Goal: Task Accomplishment & Management: Complete application form

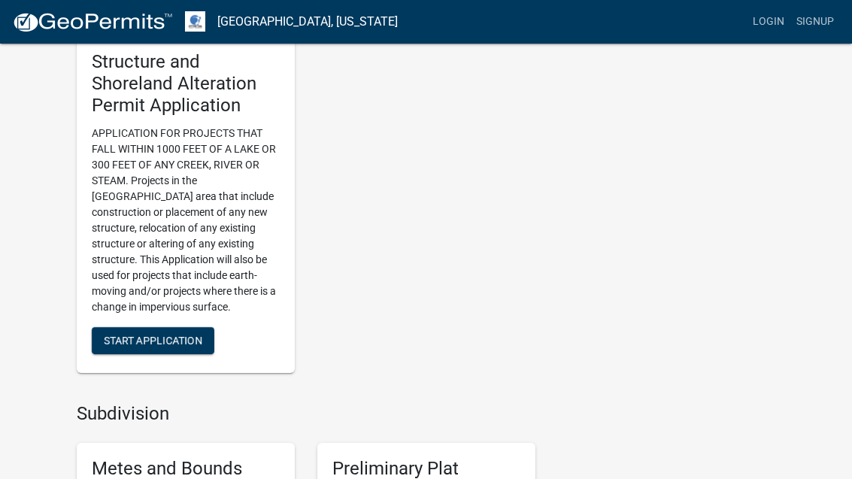
scroll to position [1181, 0]
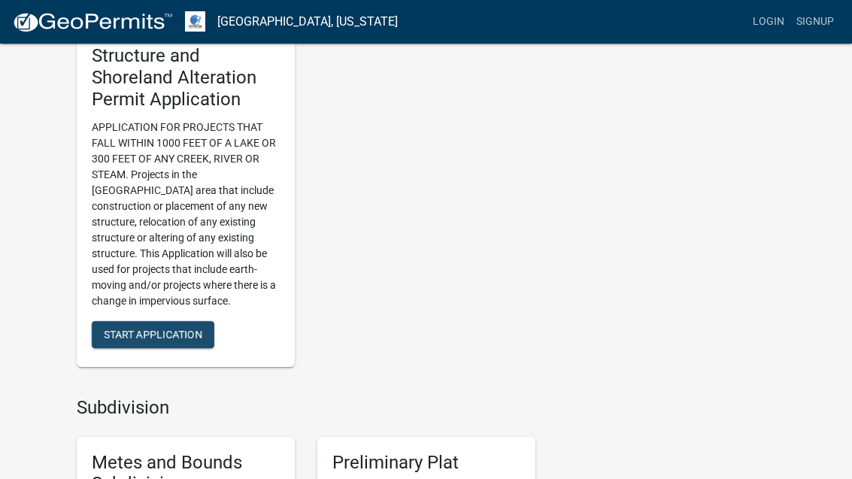
click at [175, 328] on span "Start Application" at bounding box center [153, 334] width 98 height 12
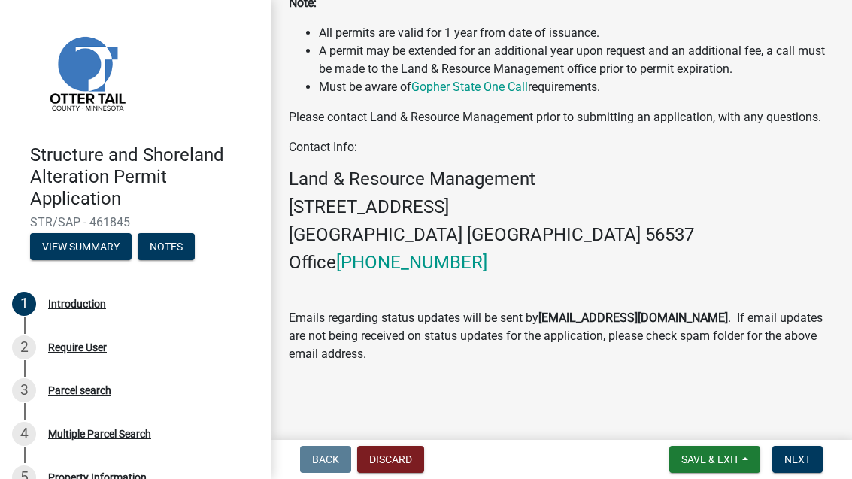
scroll to position [643, 0]
click at [803, 460] on span "Next" at bounding box center [797, 459] width 26 height 12
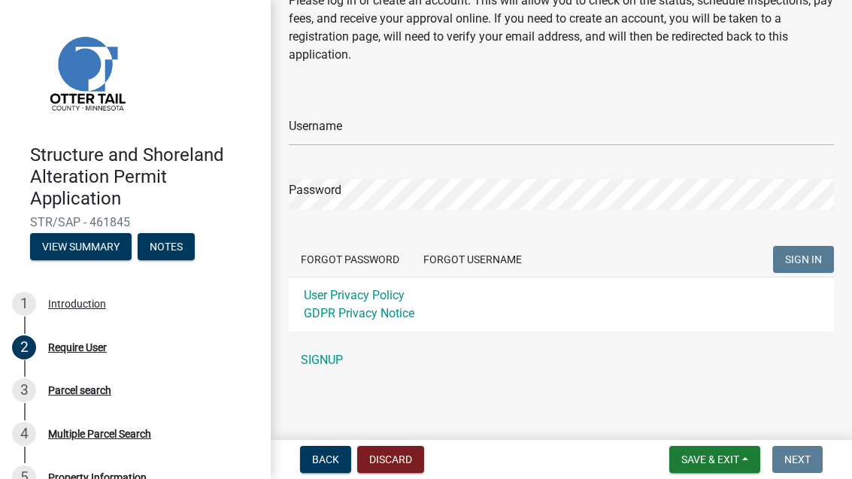
scroll to position [68, 0]
click at [317, 360] on link "SIGNUP" at bounding box center [561, 360] width 545 height 30
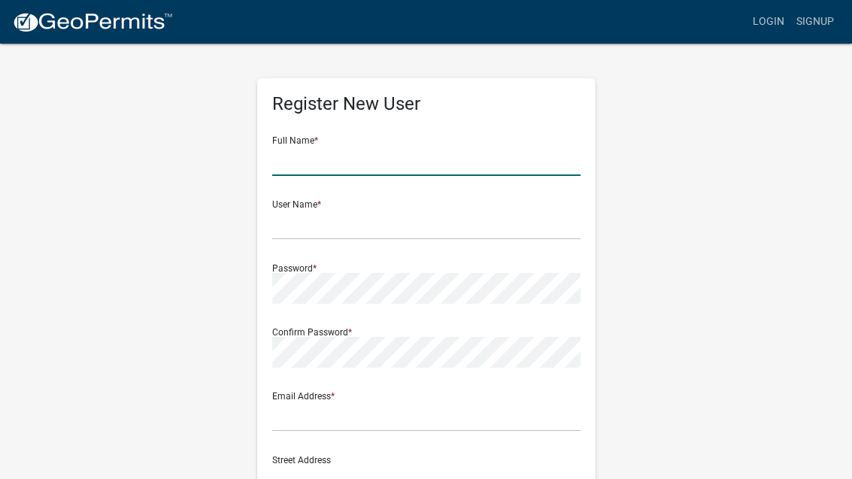
click at [480, 155] on input "text" at bounding box center [426, 160] width 308 height 31
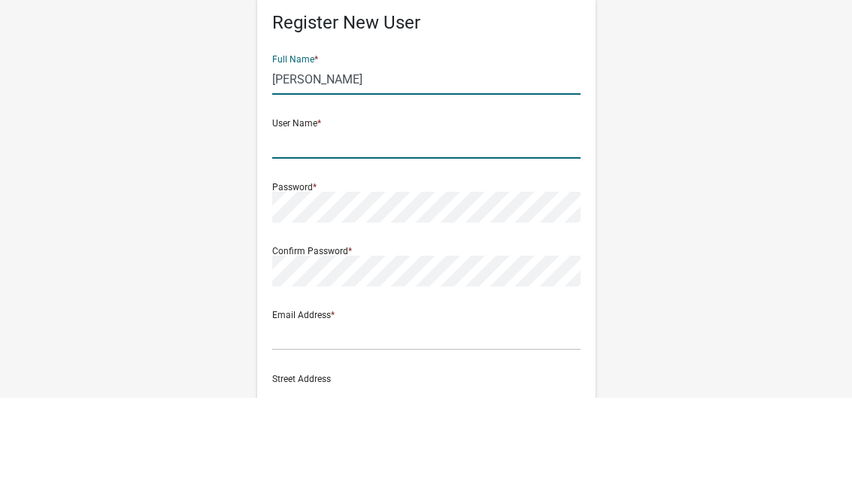
click at [435, 209] on input "text" at bounding box center [426, 224] width 308 height 31
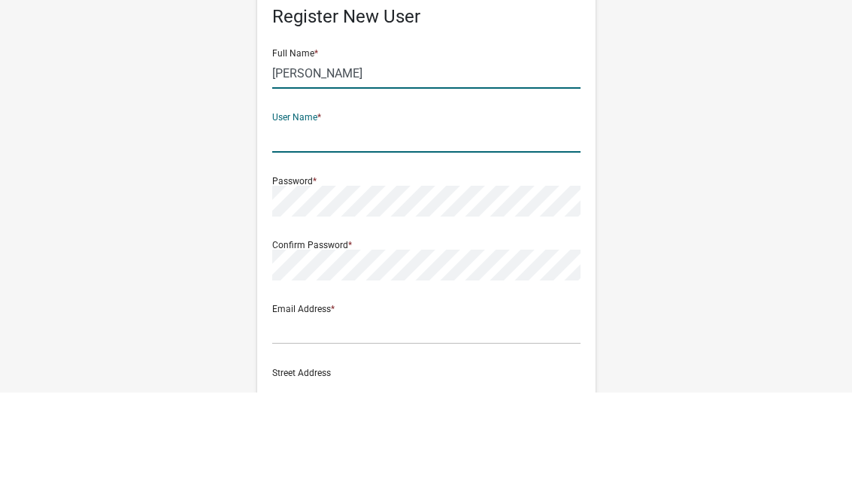
click at [492, 145] on input "Lisa" at bounding box center [426, 160] width 308 height 31
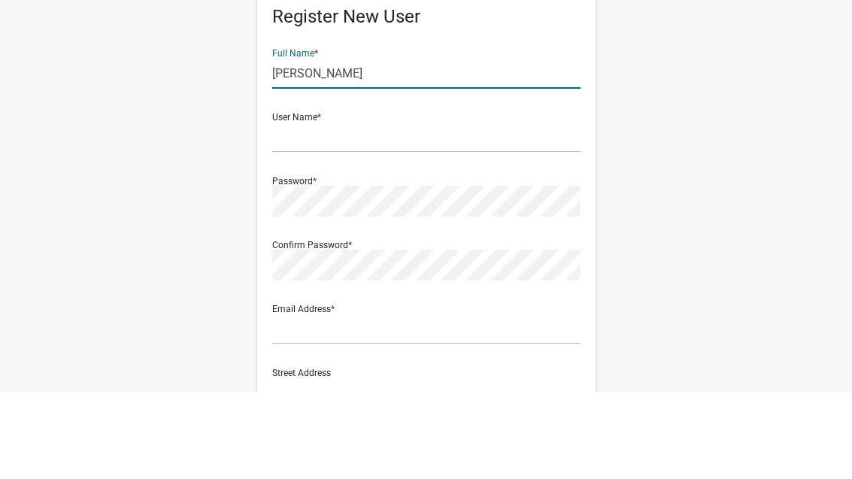
type input "Lisa oien"
click at [424, 209] on input "text" at bounding box center [426, 224] width 308 height 31
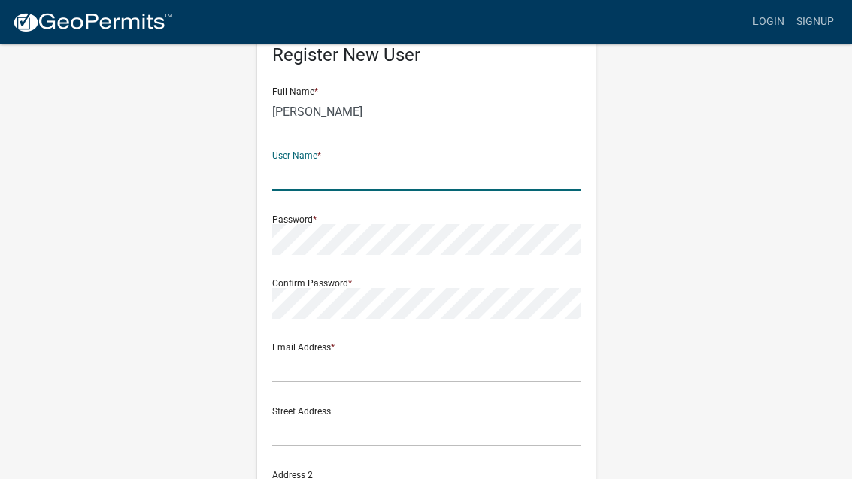
scroll to position [41, 0]
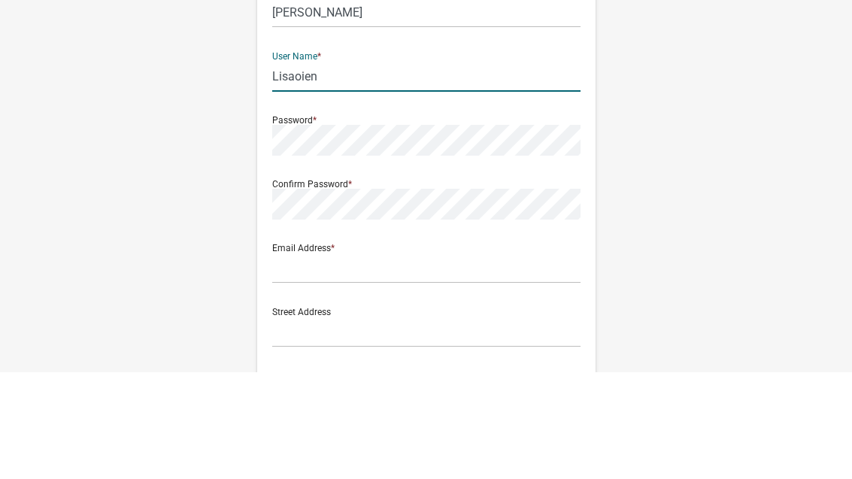
type input "Lisaoien"
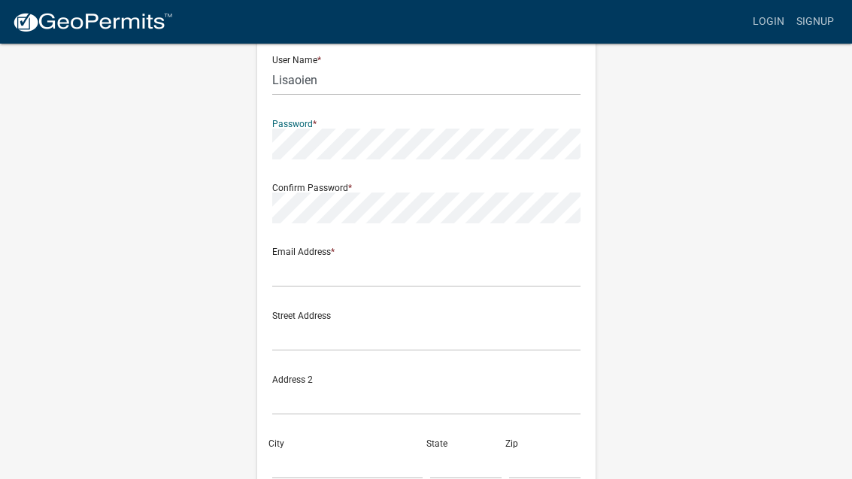
scroll to position [144, 0]
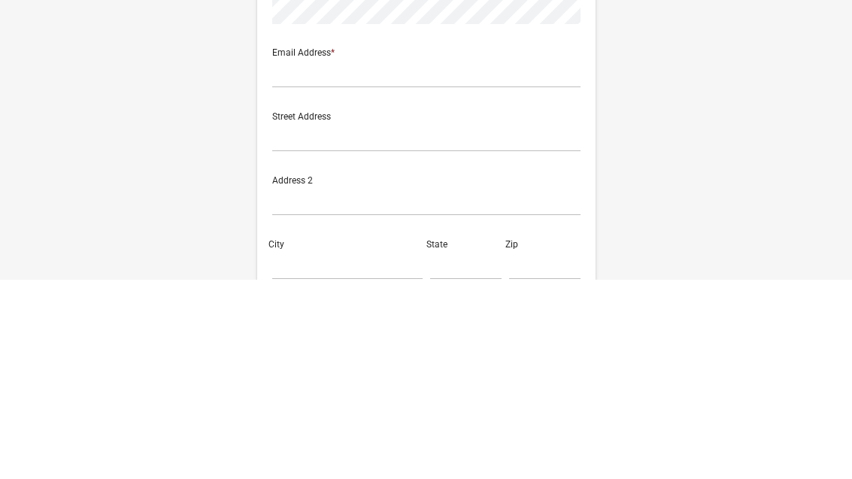
click at [710, 94] on div "Register New User Full Name * Lisa oien User Name * Lisaoien Password * Confirm…" at bounding box center [426, 300] width 722 height 805
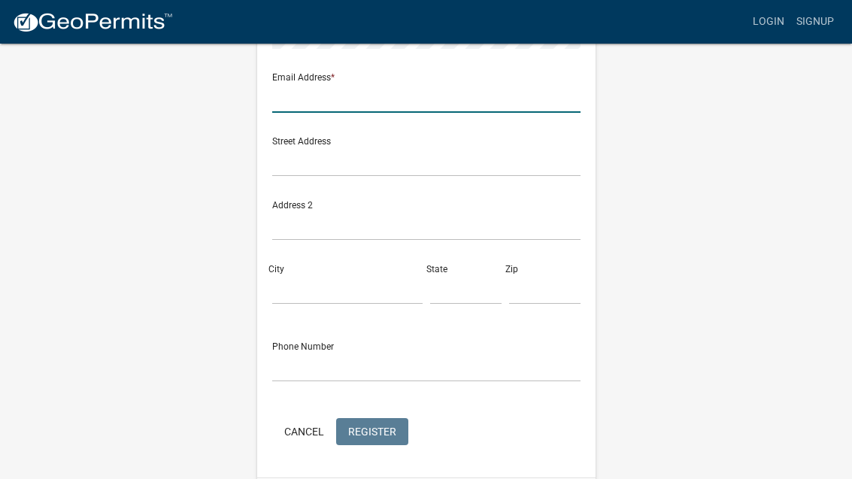
click at [507, 102] on input "text" at bounding box center [426, 97] width 308 height 31
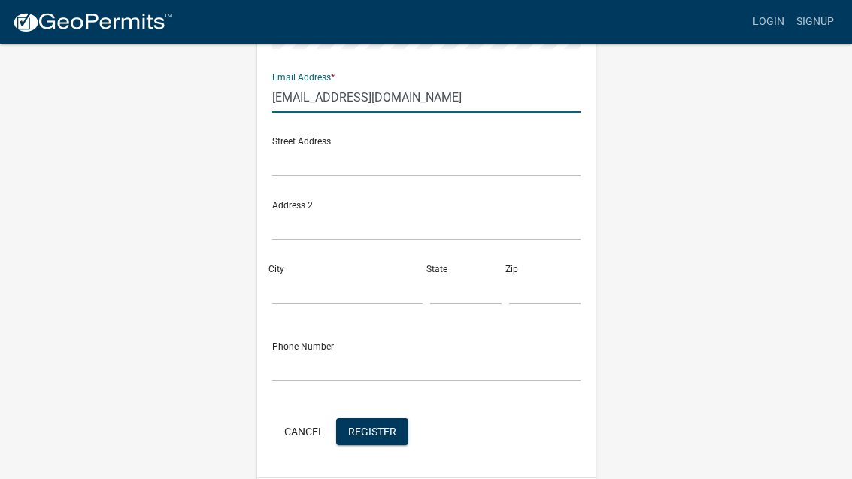
type input "[EMAIL_ADDRESS][DOMAIN_NAME]"
click at [492, 165] on input "text" at bounding box center [426, 161] width 308 height 31
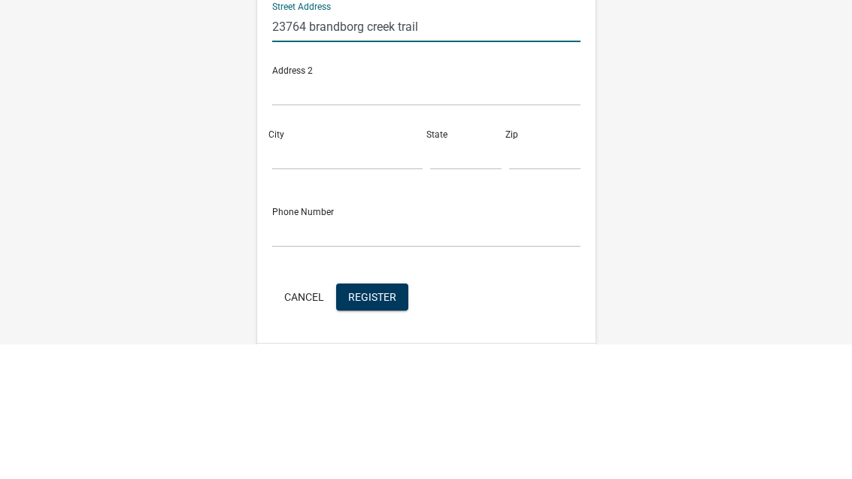
type input "23764 brandborg creek trail"
click at [353, 274] on input "City" at bounding box center [347, 289] width 150 height 31
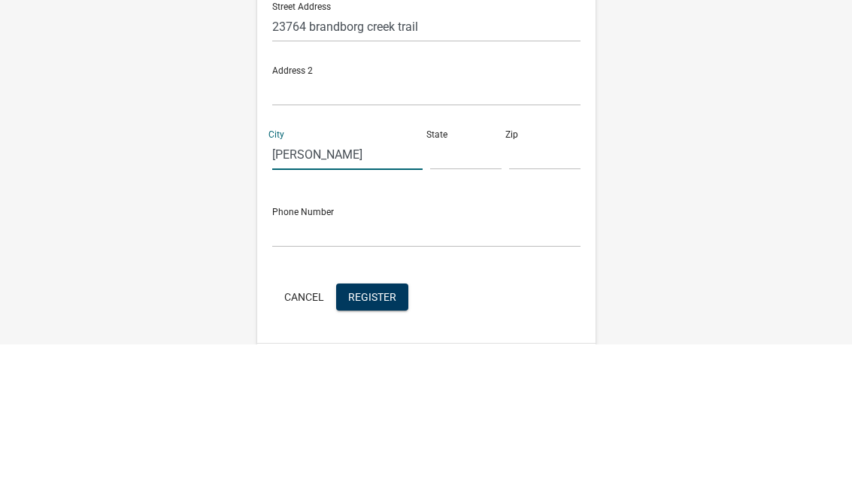
type input "Henning"
click at [452, 274] on input "text" at bounding box center [465, 289] width 71 height 31
type input "Fl"
click at [535, 274] on input "text" at bounding box center [544, 289] width 71 height 31
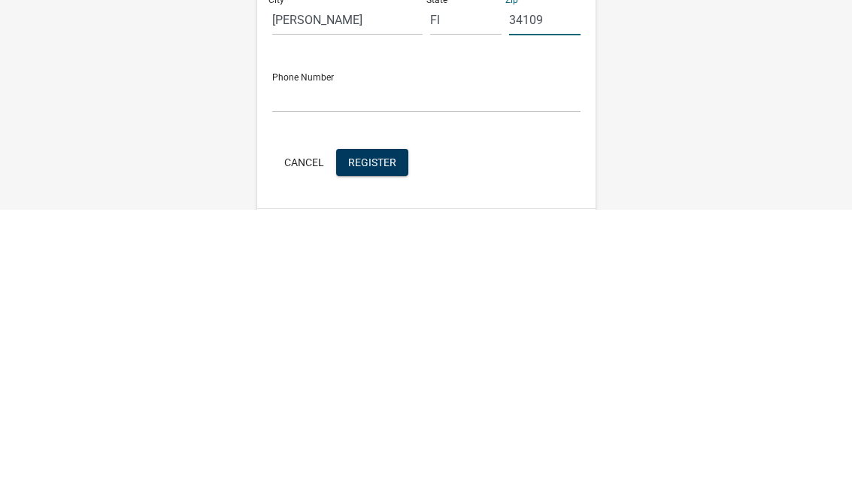
type input "34109"
click at [527, 351] on input "text" at bounding box center [426, 366] width 308 height 31
type input "2395959192"
click at [390, 425] on span "Register" at bounding box center [372, 431] width 48 height 12
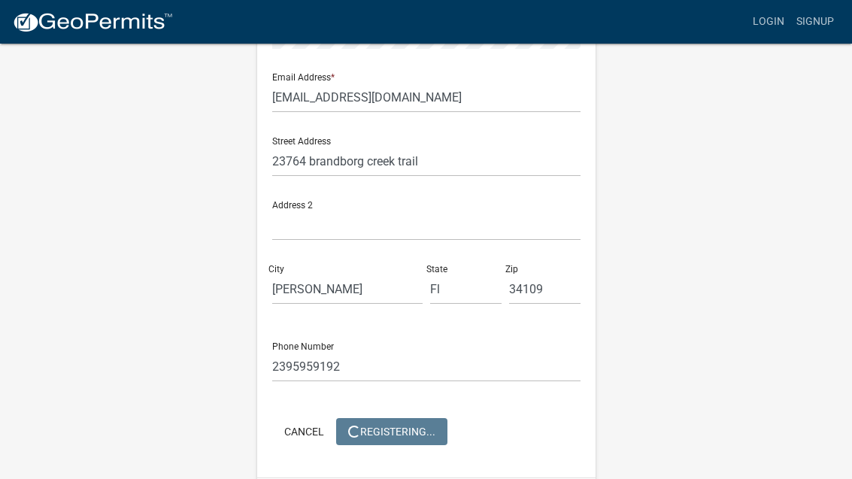
scroll to position [0, 0]
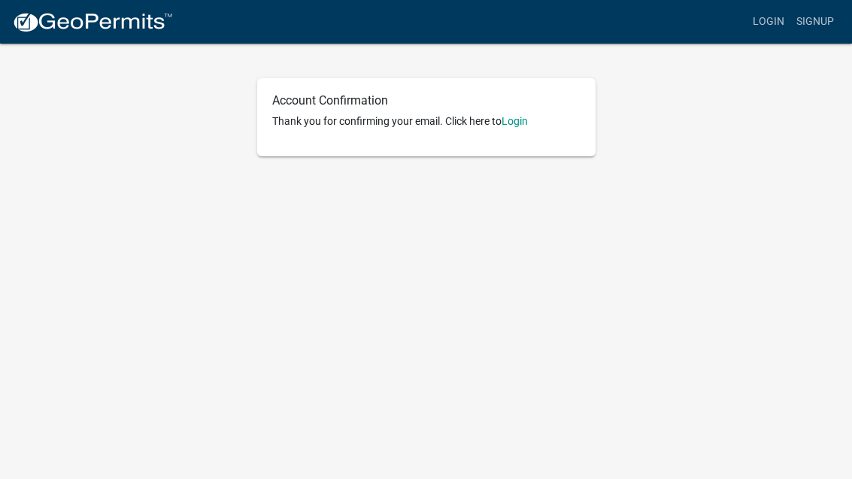
click at [528, 126] on link "Login" at bounding box center [515, 121] width 26 height 12
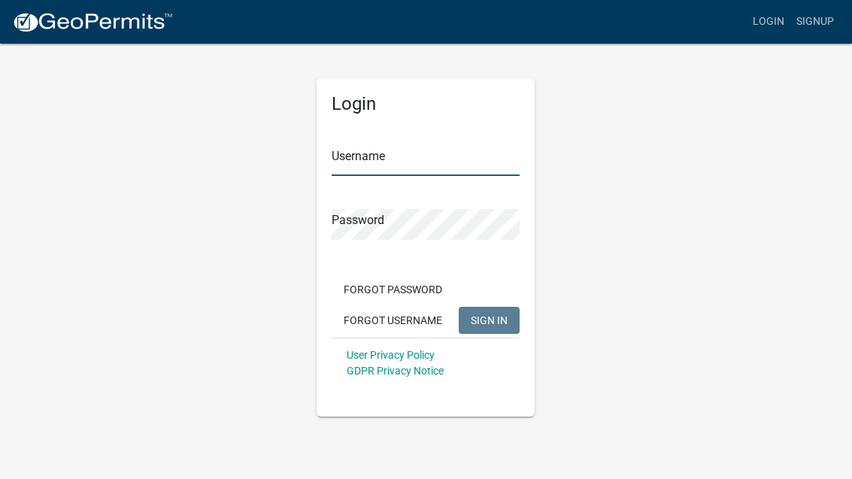
click at [441, 158] on input "Username" at bounding box center [426, 160] width 188 height 31
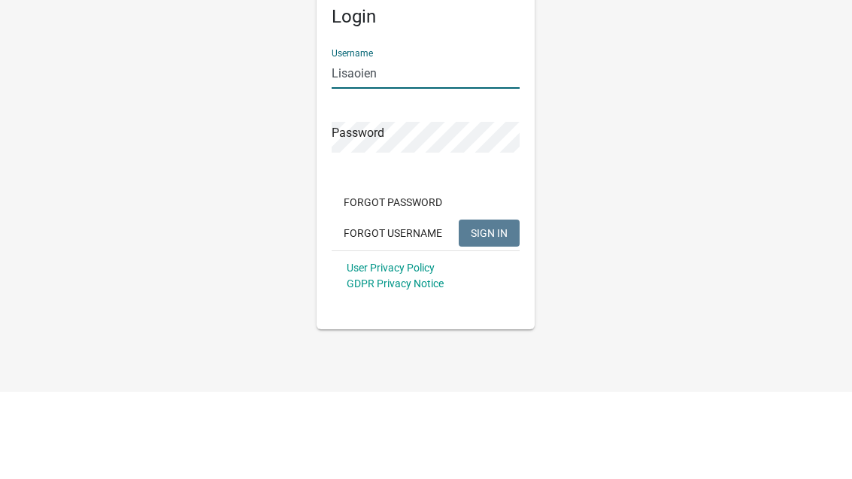
type input "Lisaoien"
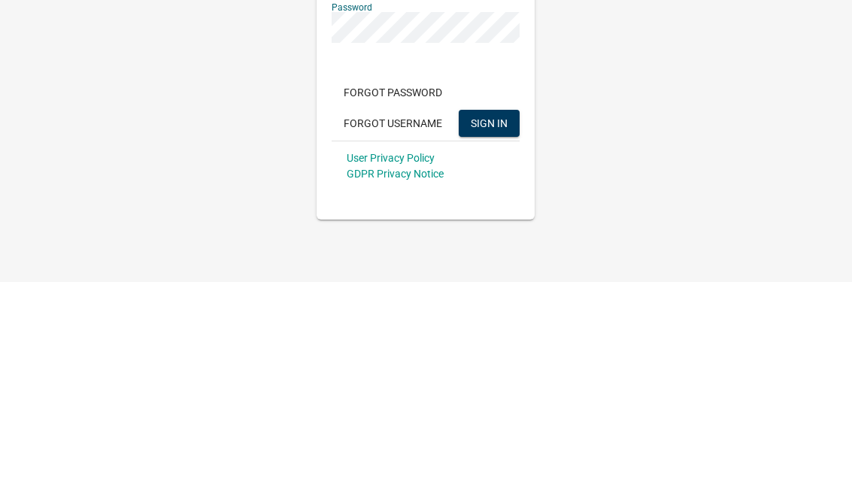
click at [494, 314] on span "SIGN IN" at bounding box center [489, 320] width 37 height 12
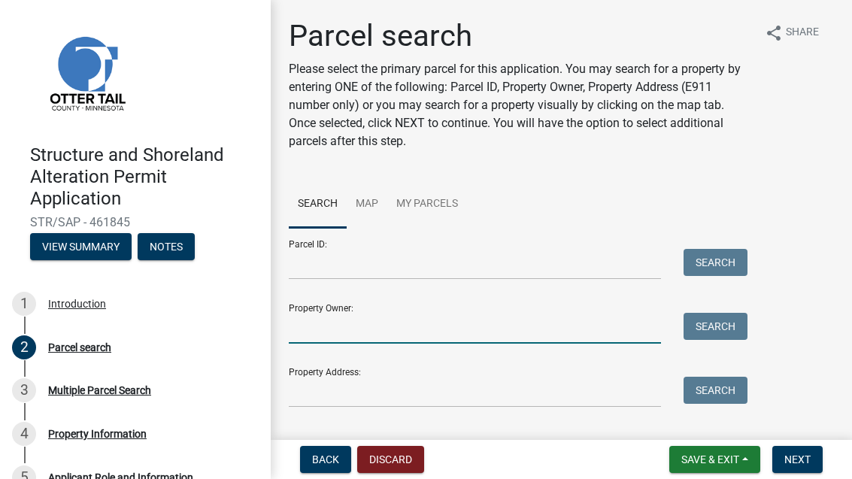
click at [470, 327] on input "Property Owner:" at bounding box center [475, 328] width 372 height 31
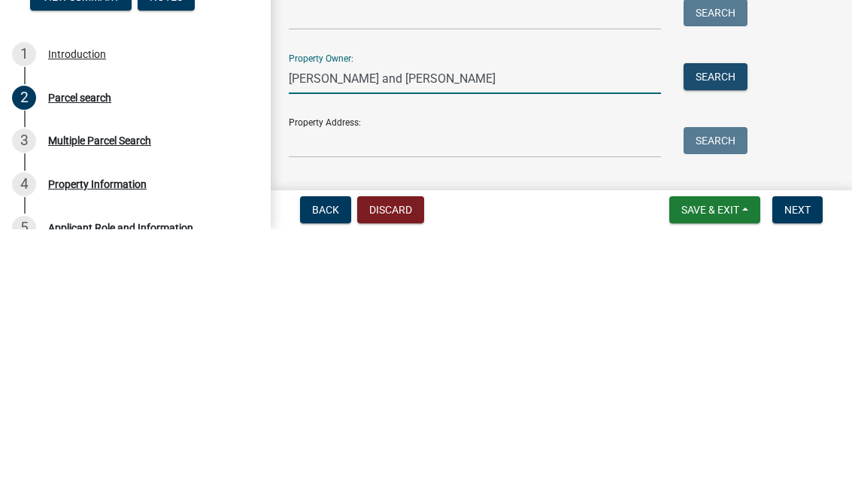
type input "[PERSON_NAME] and [PERSON_NAME]"
click at [714, 313] on button "Search" at bounding box center [715, 326] width 64 height 27
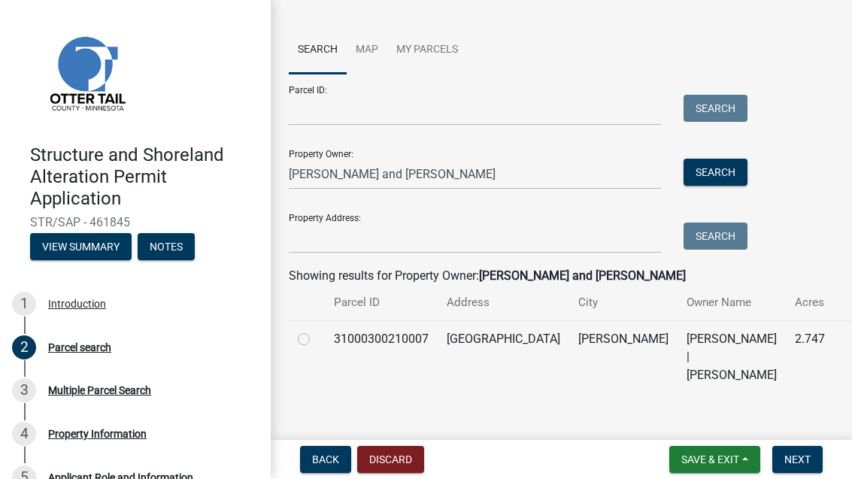
scroll to position [153, 0]
click at [316, 331] on label at bounding box center [316, 331] width 0 height 0
click at [316, 341] on input "radio" at bounding box center [321, 336] width 10 height 10
radio input "true"
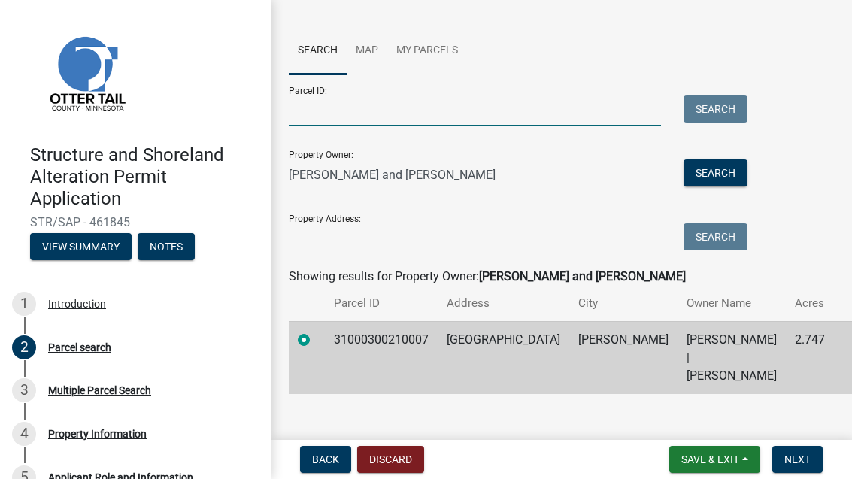
click at [614, 98] on input "Parcel ID:" at bounding box center [475, 110] width 372 height 31
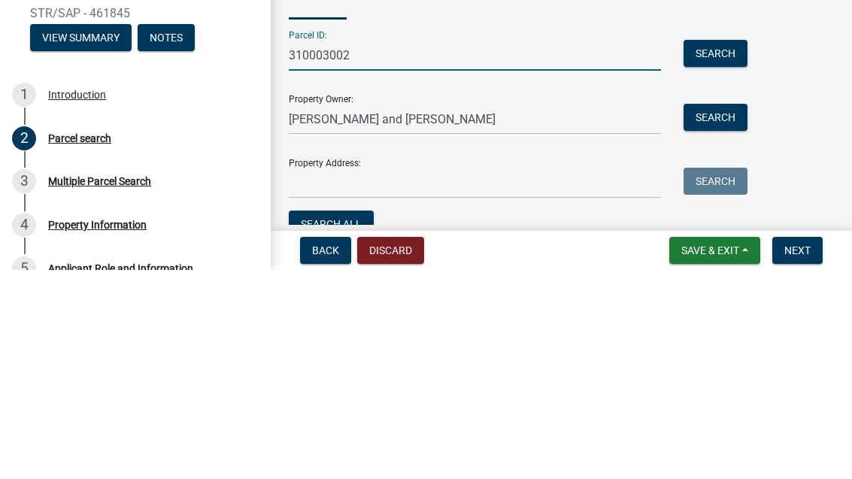
scroll to position [0, 0]
click at [417, 249] on input "310003002" at bounding box center [475, 264] width 372 height 31
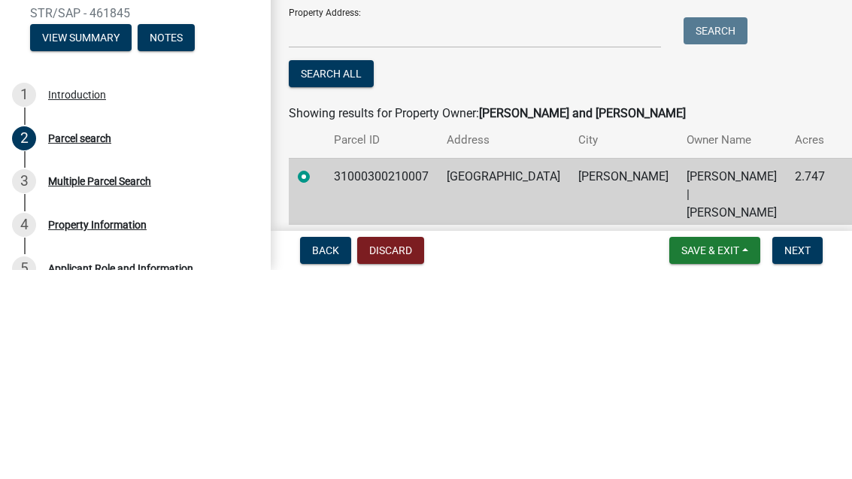
scroll to position [142, 0]
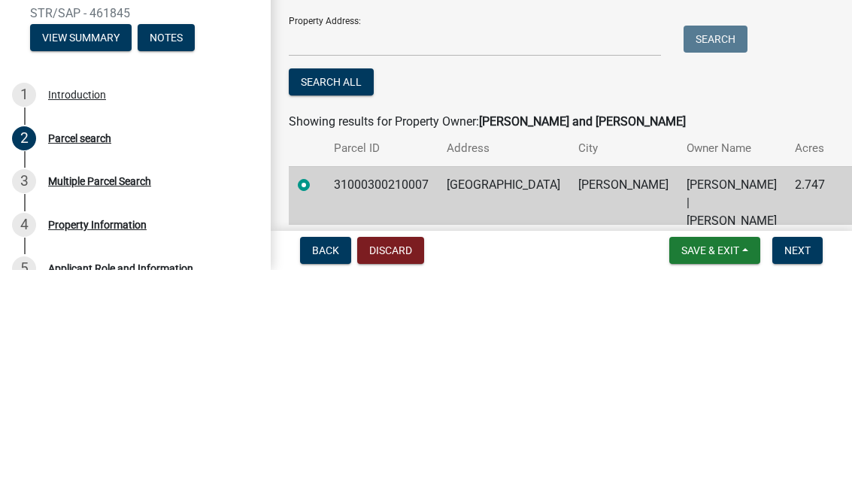
type input "31000300210007"
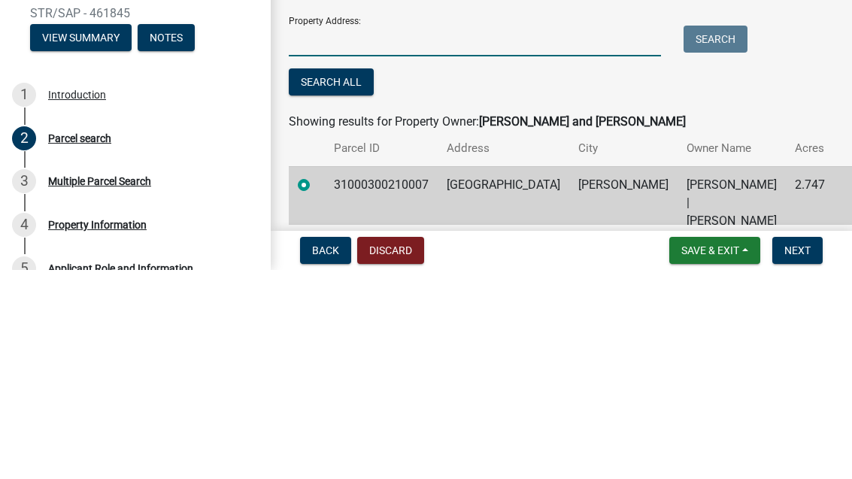
click at [556, 235] on input "Property Address:" at bounding box center [475, 250] width 372 height 31
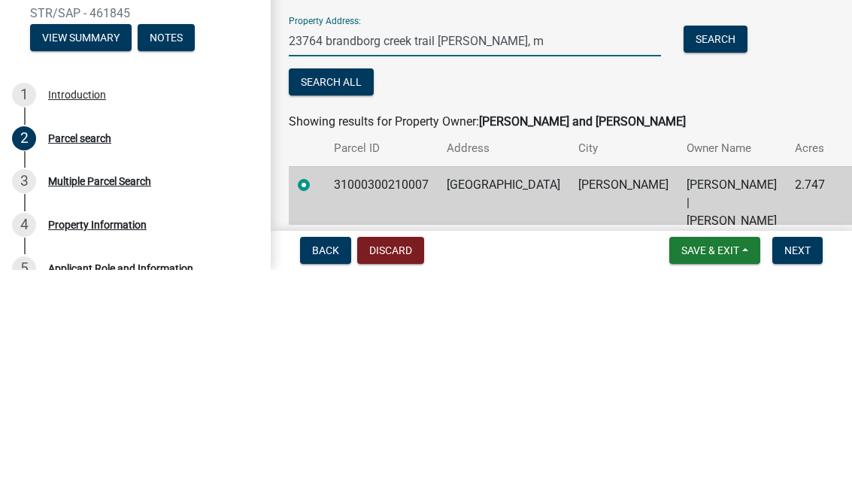
type input "23764 brandborg creek trail [PERSON_NAME], [GEOGRAPHIC_DATA]"
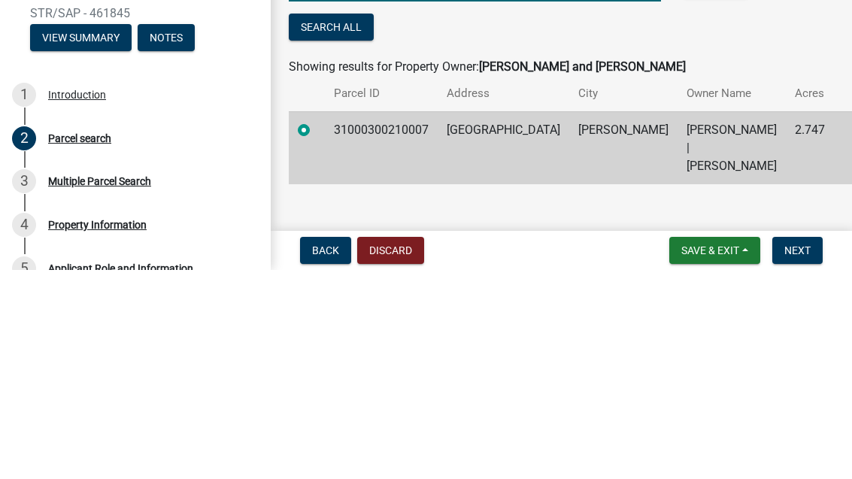
scroll to position [196, 0]
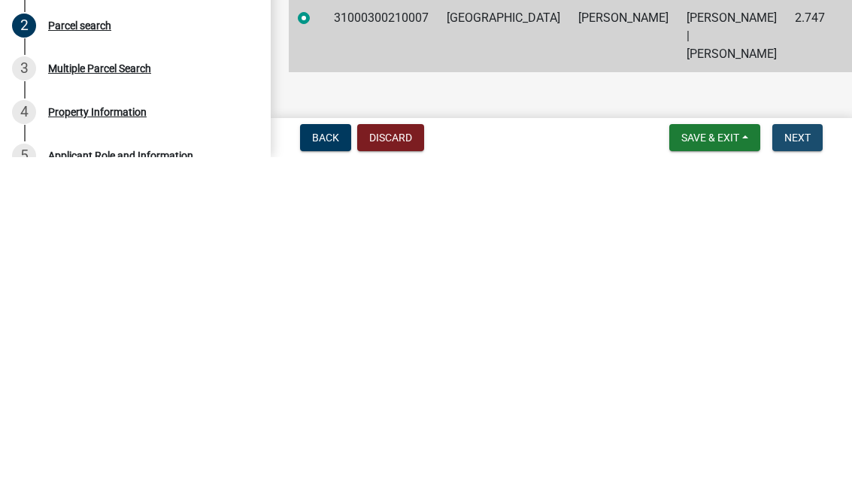
click at [802, 453] on span "Next" at bounding box center [797, 459] width 26 height 12
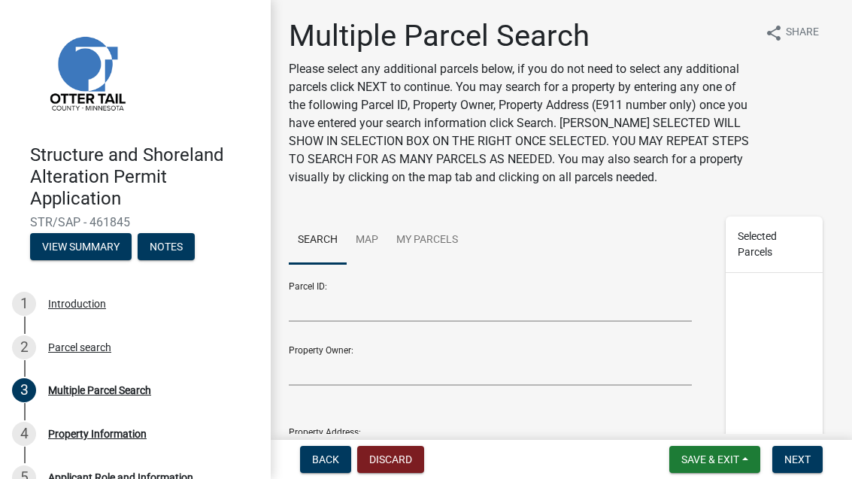
scroll to position [0, 0]
click at [444, 235] on link "My Parcels" at bounding box center [427, 241] width 80 height 48
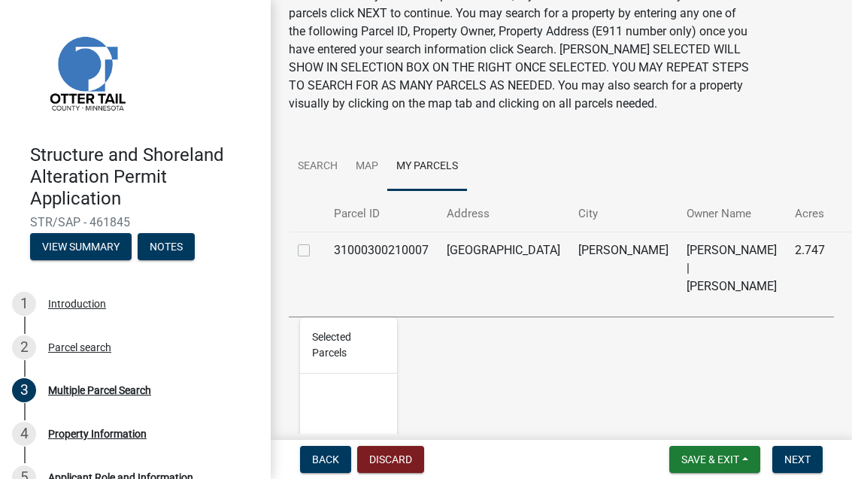
scroll to position [75, 0]
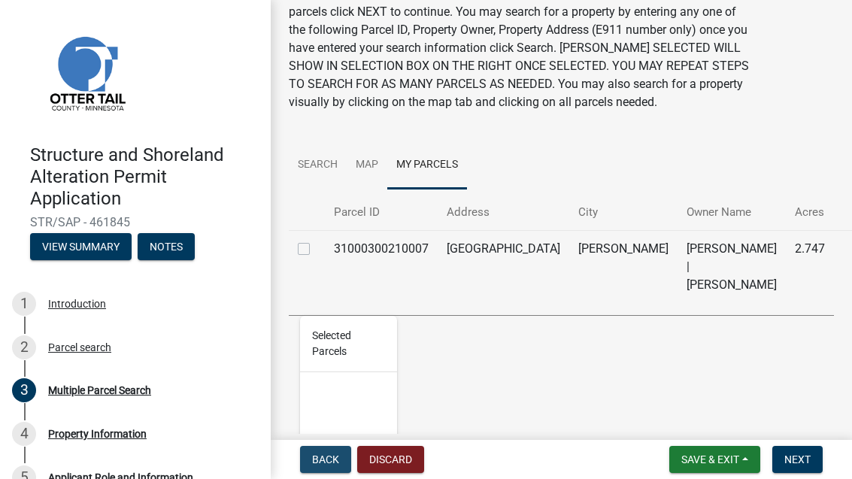
click at [328, 459] on span "Back" at bounding box center [325, 459] width 27 height 12
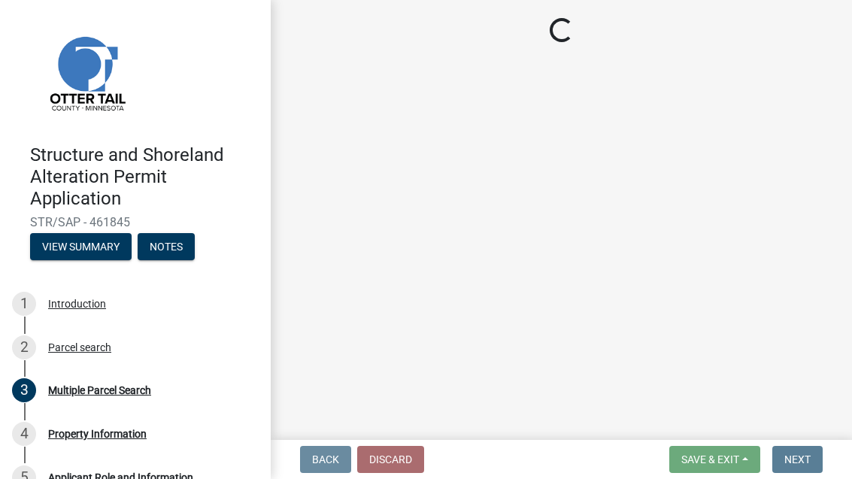
scroll to position [0, 0]
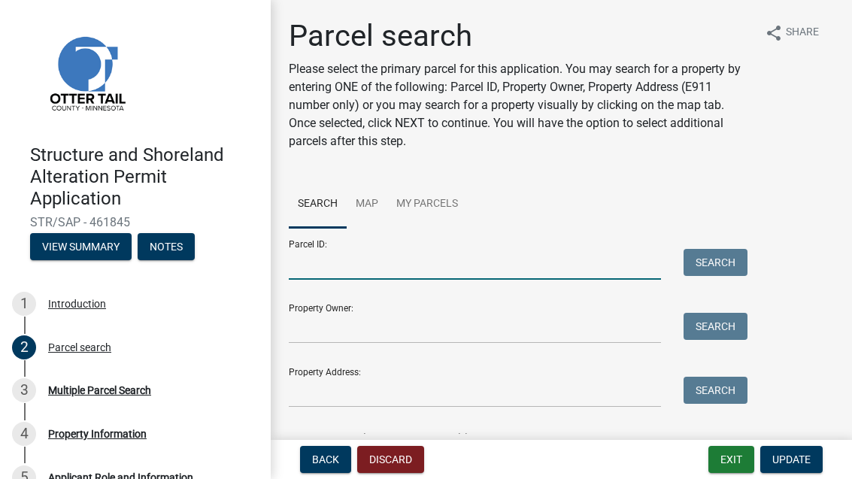
click at [493, 262] on input "Parcel ID:" at bounding box center [475, 264] width 372 height 31
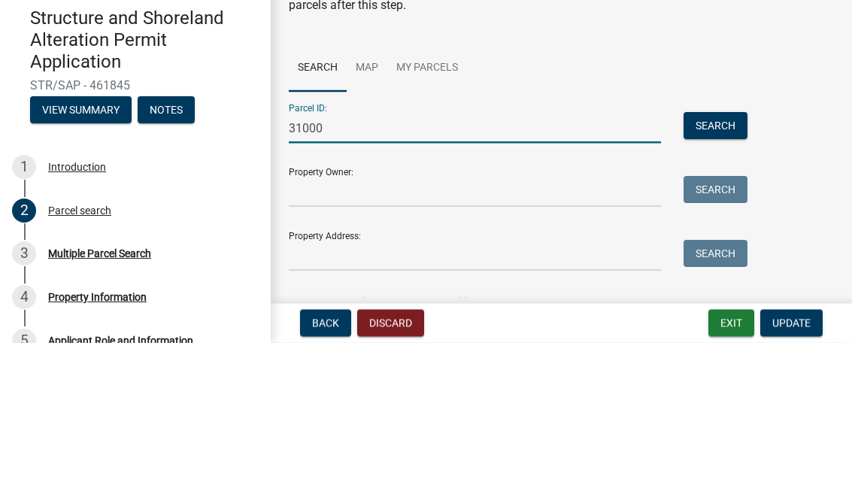
type input "31000"
click at [428, 180] on link "My Parcels" at bounding box center [427, 204] width 80 height 48
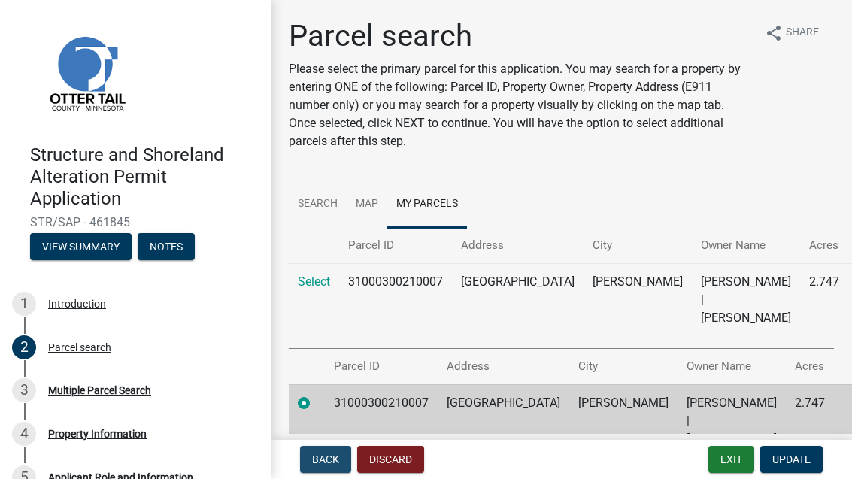
click at [323, 451] on button "Back" at bounding box center [325, 459] width 51 height 27
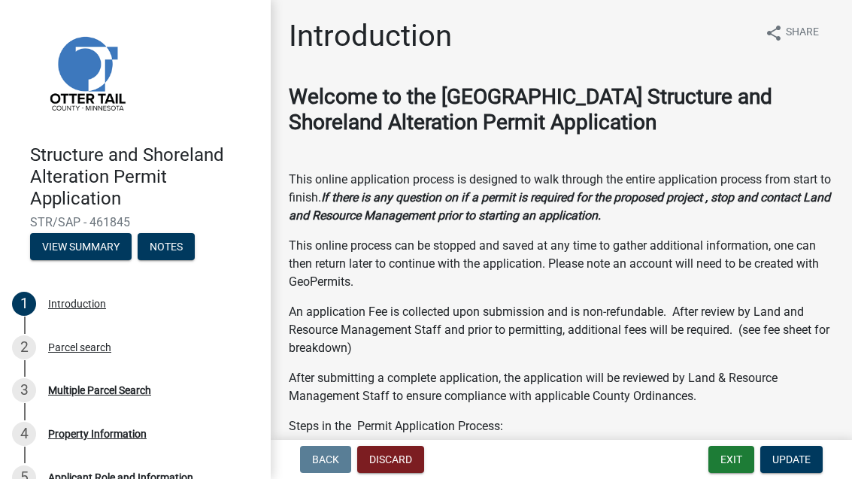
click at [798, 463] on span "Update" at bounding box center [791, 459] width 38 height 12
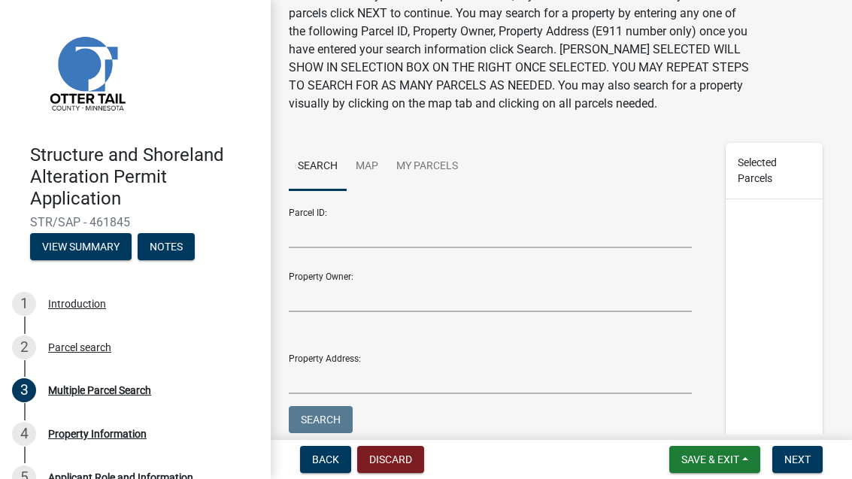
scroll to position [73, 0]
click at [362, 168] on link "Map" at bounding box center [367, 168] width 41 height 48
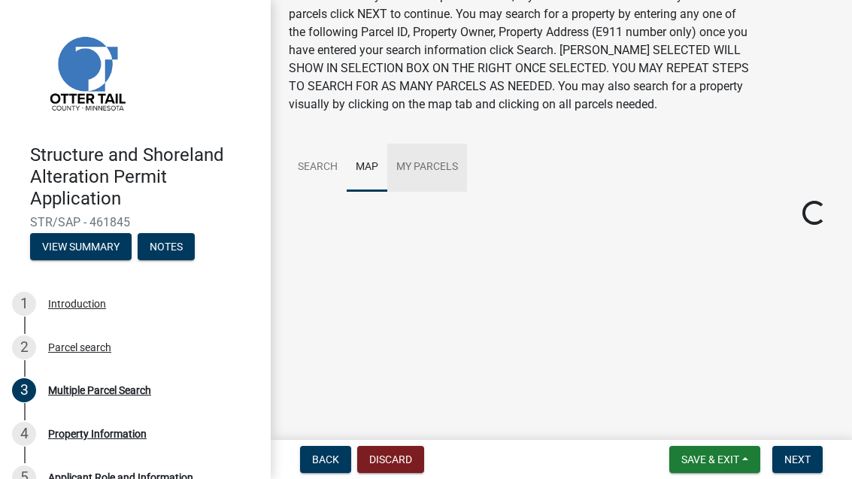
click at [443, 170] on link "My Parcels" at bounding box center [427, 168] width 80 height 48
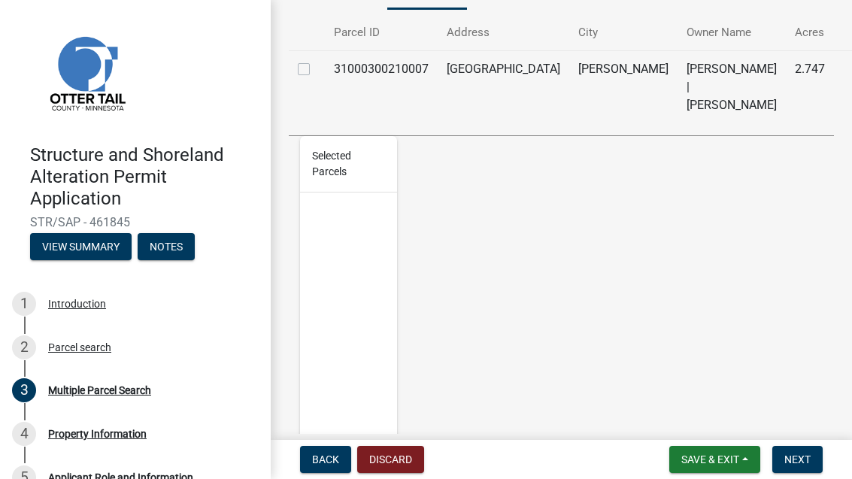
scroll to position [250, 0]
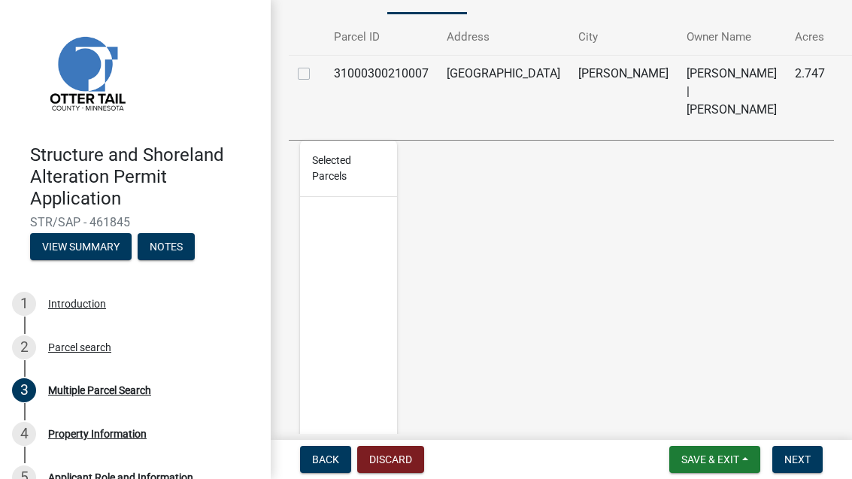
click at [316, 65] on label at bounding box center [316, 65] width 0 height 0
click at [316, 67] on input "checkbox" at bounding box center [321, 70] width 10 height 10
checkbox input "true"
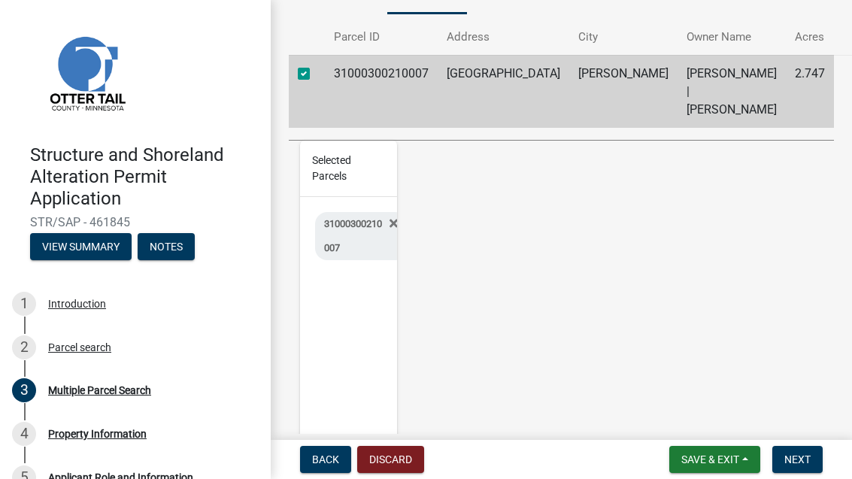
click at [724, 468] on button "Save & Exit" at bounding box center [714, 459] width 91 height 27
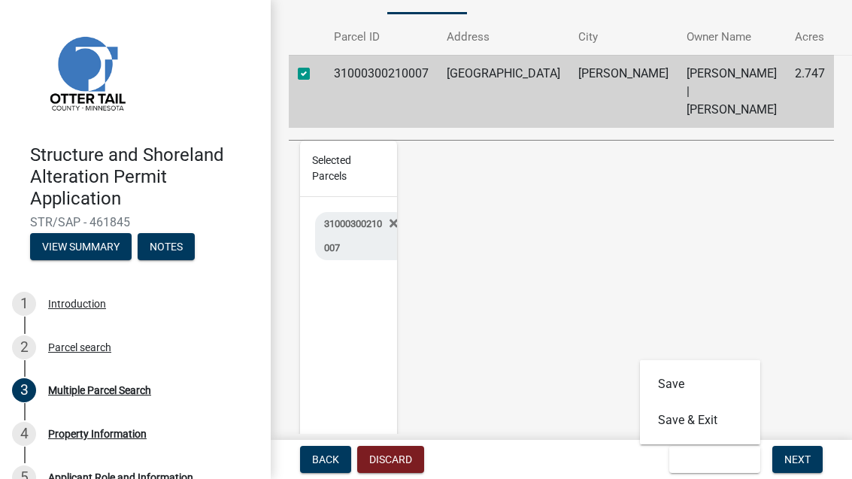
click at [796, 336] on div "Search Map My Parcels Parcel ID Address City Owner Name Acres Select 3100030021…" at bounding box center [561, 220] width 568 height 509
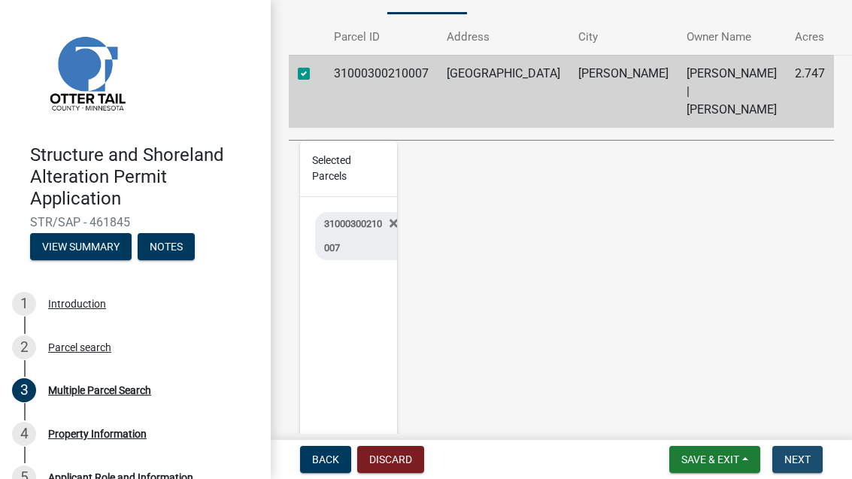
click at [802, 462] on span "Next" at bounding box center [797, 459] width 26 height 12
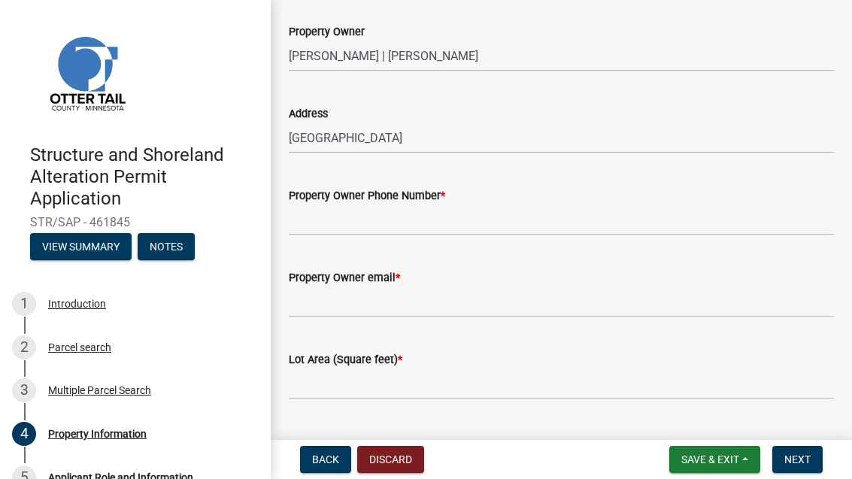
scroll to position [95, 0]
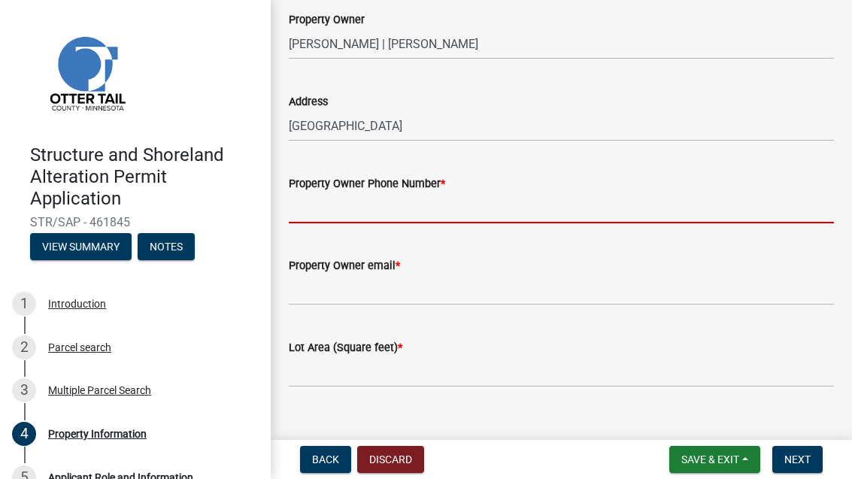
click at [601, 202] on input "Property Owner Phone Number *" at bounding box center [561, 207] width 545 height 31
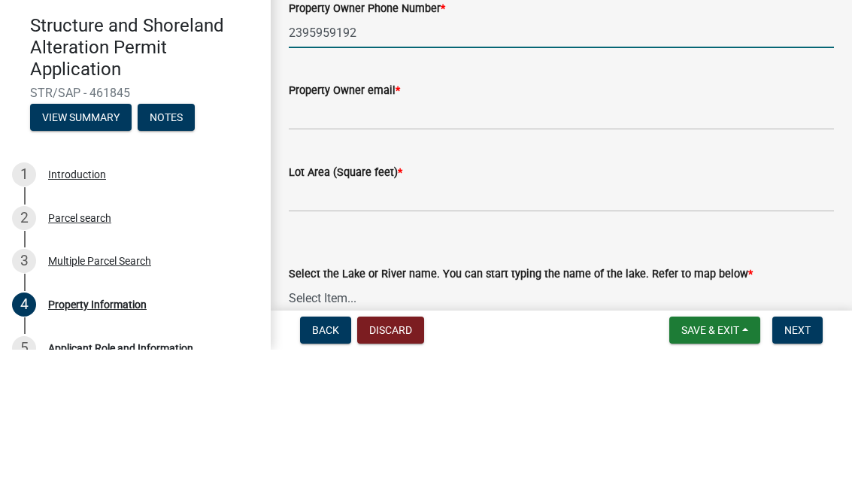
scroll to position [149, 0]
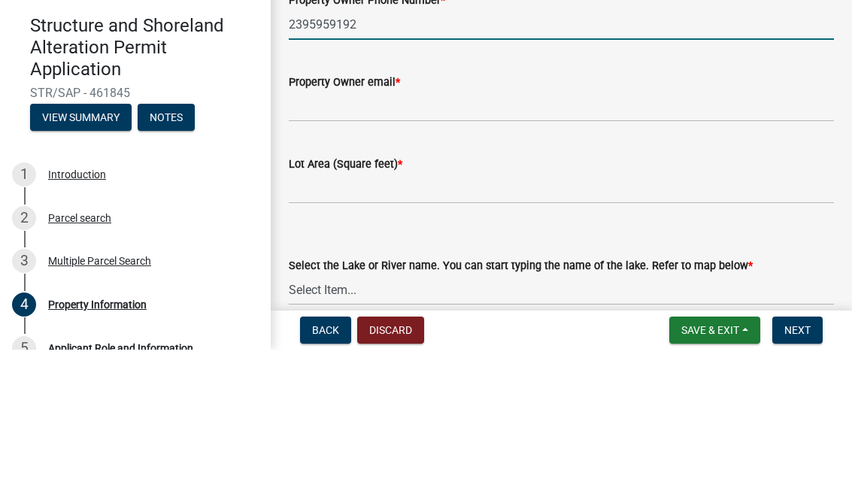
type input "2395959192"
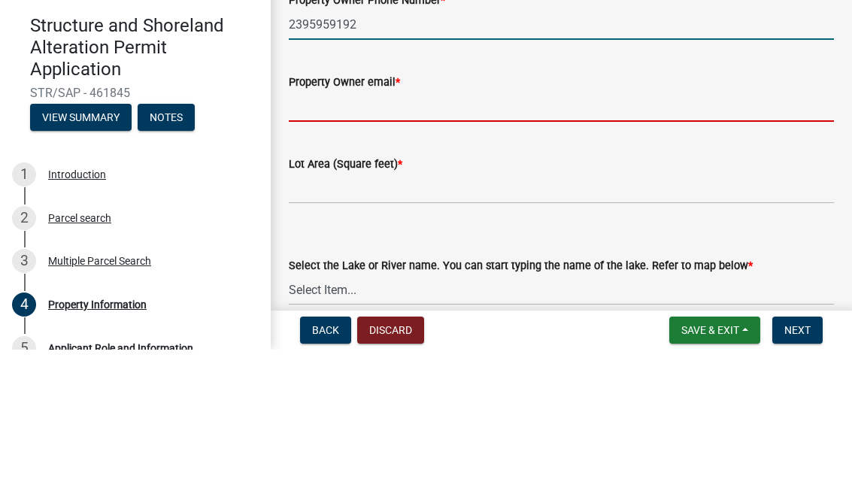
click at [584, 220] on input "Property Owner email *" at bounding box center [561, 235] width 545 height 31
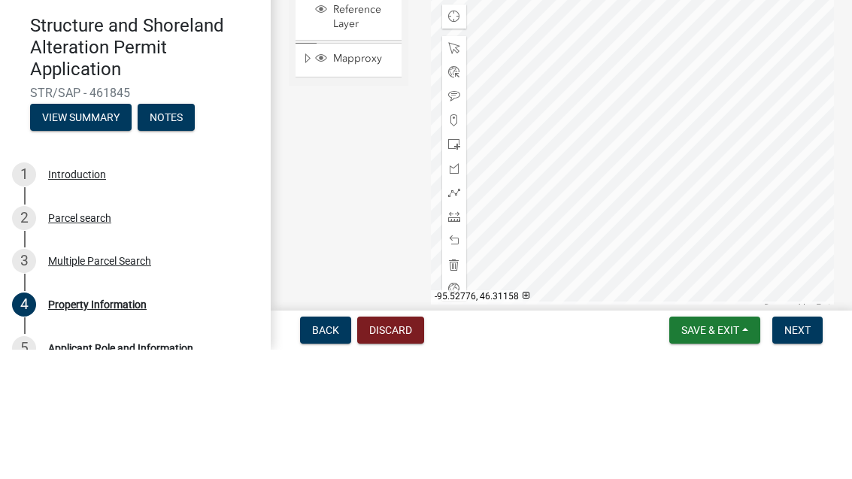
scroll to position [725, 0]
type input "[EMAIL_ADDRESS][DOMAIN_NAME]"
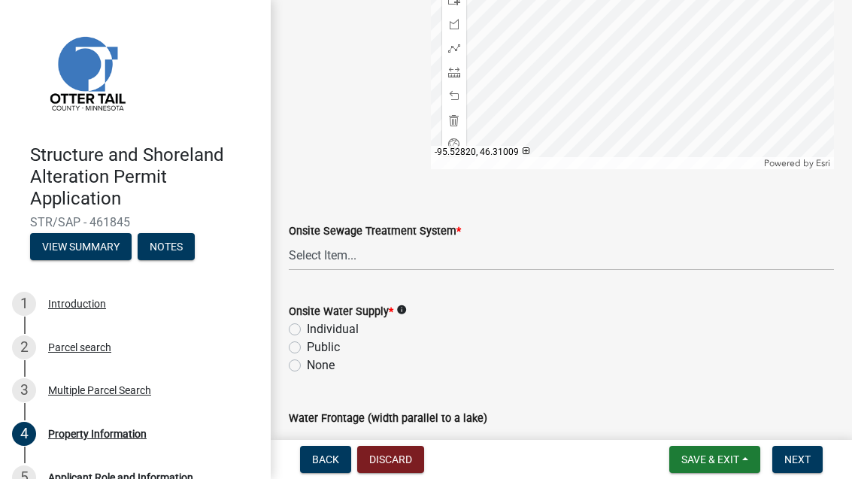
scroll to position [999, 0]
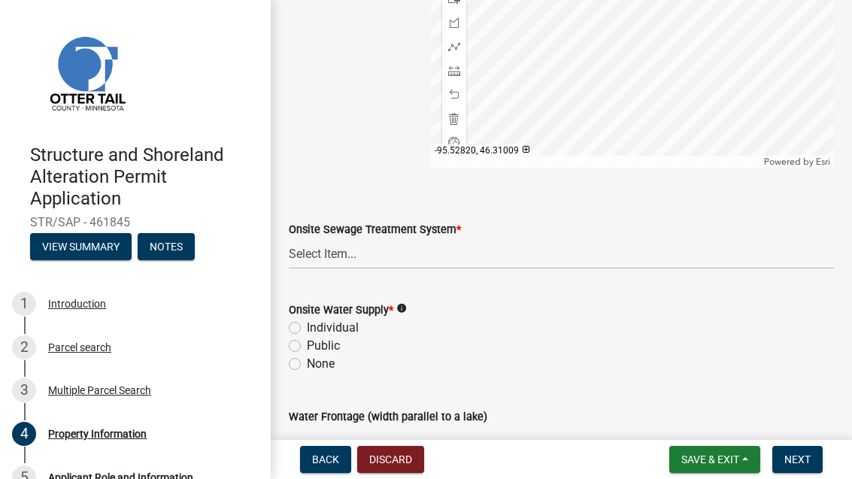
click at [356, 320] on label "Individual" at bounding box center [333, 328] width 52 height 18
click at [317, 320] on input "Individual" at bounding box center [312, 324] width 10 height 10
radio input "true"
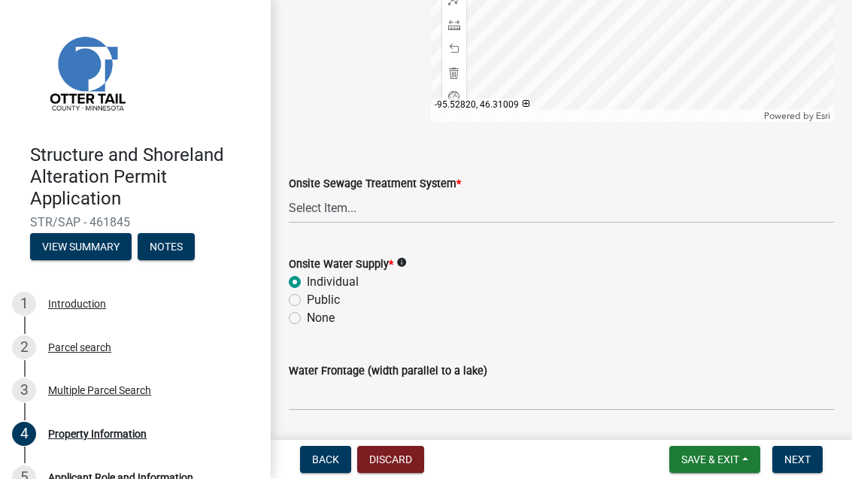
scroll to position [1052, 0]
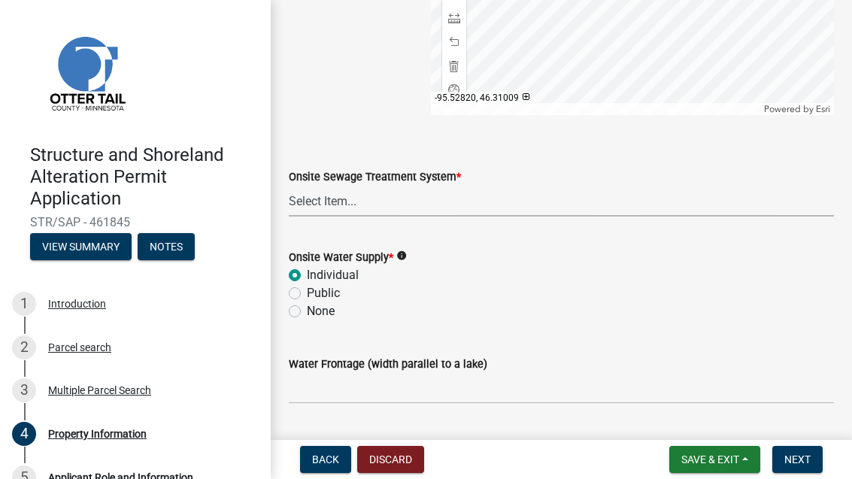
click at [369, 202] on select "Select Item... L&R Certificate of Compliance within 5yrs Compliance Inspection …" at bounding box center [561, 201] width 545 height 31
select select "9233bc03-43b7-4bc3-a622-0f4482adc204"
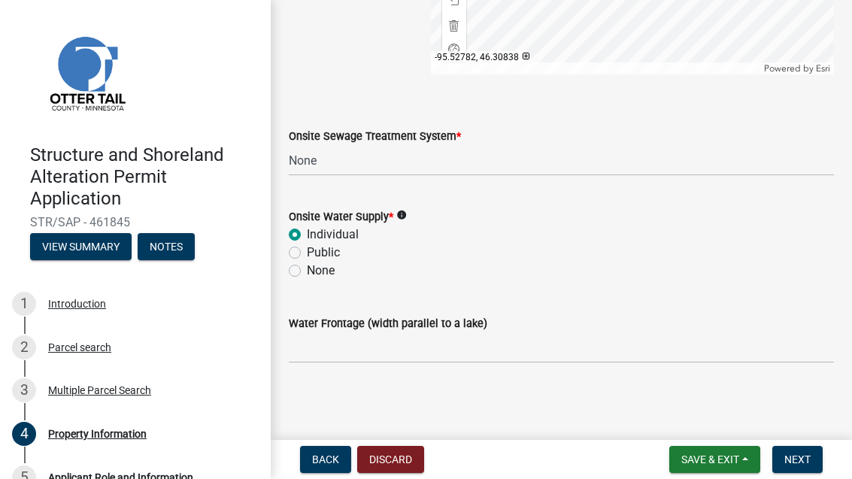
scroll to position [1092, 0]
click at [804, 462] on span "Next" at bounding box center [797, 459] width 26 height 12
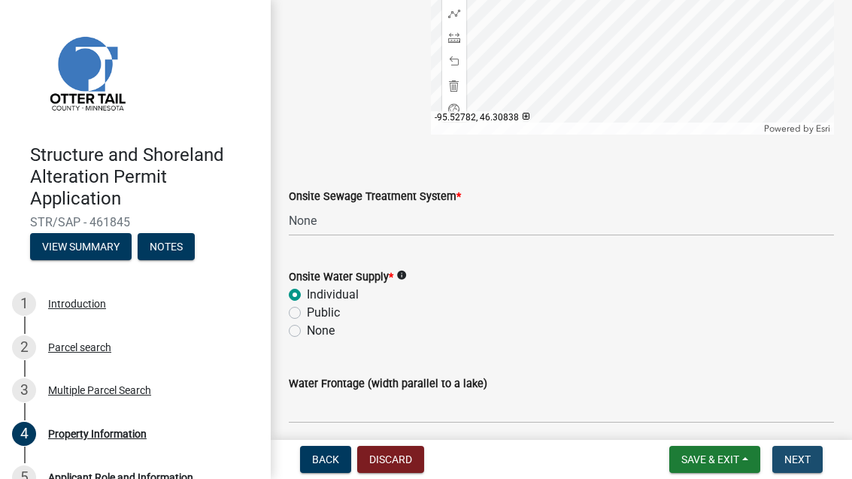
click at [811, 462] on button "Next" at bounding box center [797, 459] width 50 height 27
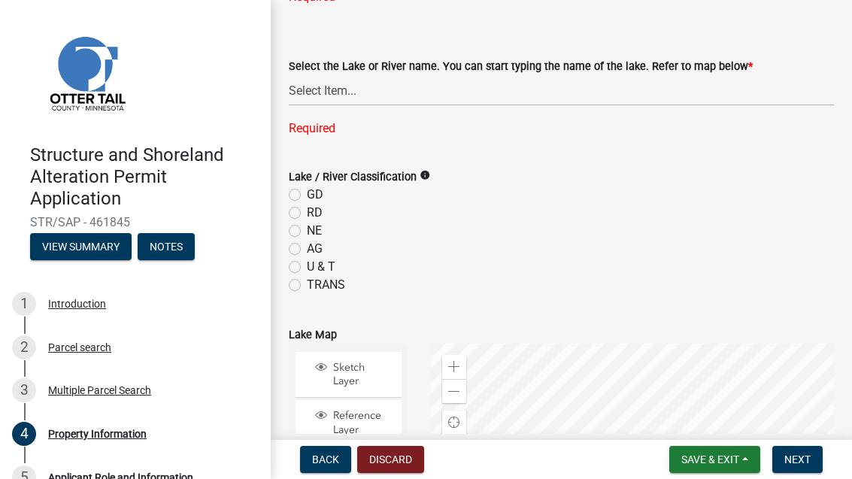
scroll to position [508, 0]
click at [101, 344] on div "Parcel search" at bounding box center [79, 347] width 63 height 11
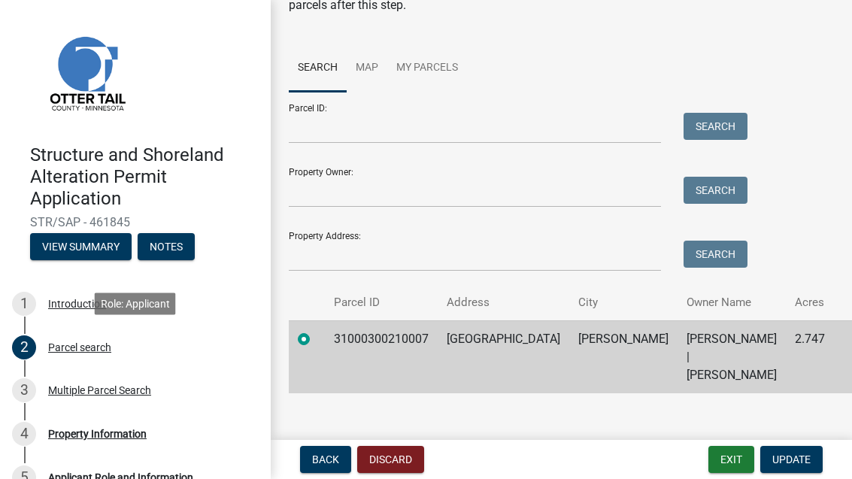
scroll to position [135, 0]
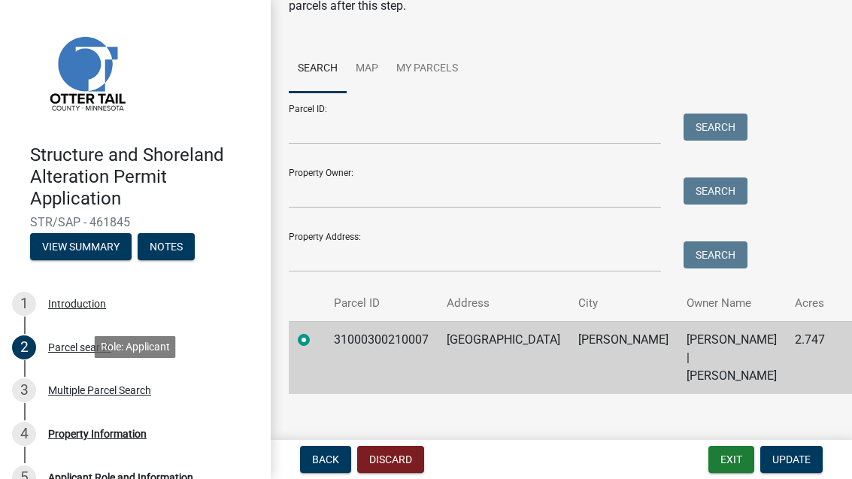
click at [132, 389] on div "Multiple Parcel Search" at bounding box center [99, 390] width 103 height 11
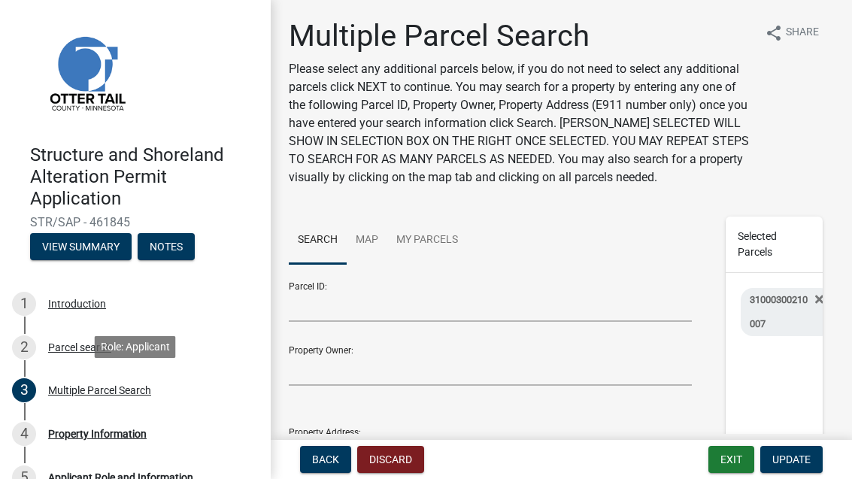
click at [133, 439] on div "4 Property Information" at bounding box center [129, 434] width 235 height 24
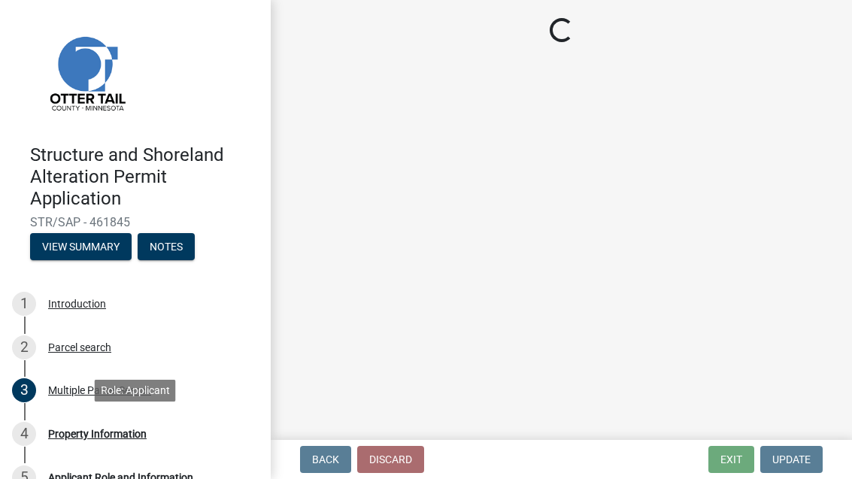
click at [83, 429] on div "Property Information" at bounding box center [97, 434] width 98 height 11
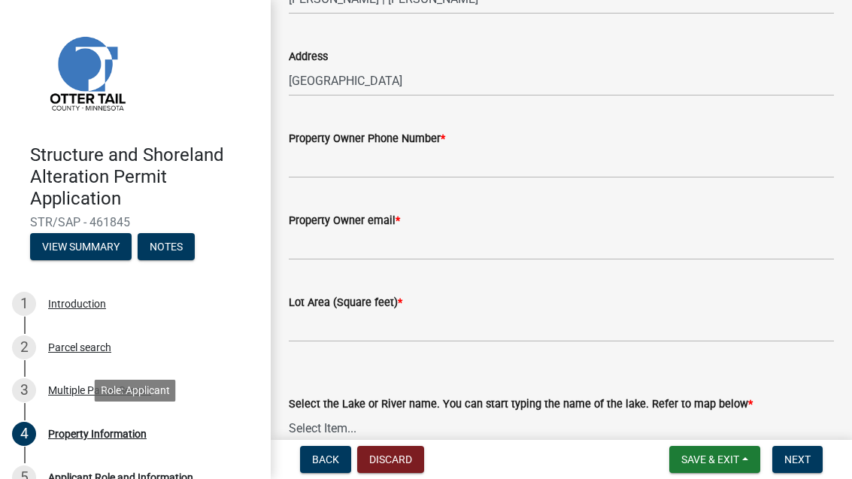
scroll to position [138, 0]
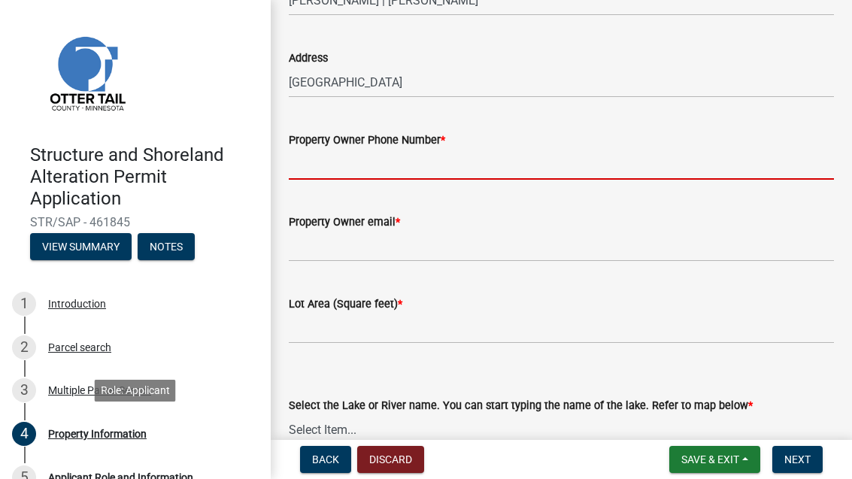
click at [571, 150] on input "Property Owner Phone Number *" at bounding box center [561, 164] width 545 height 31
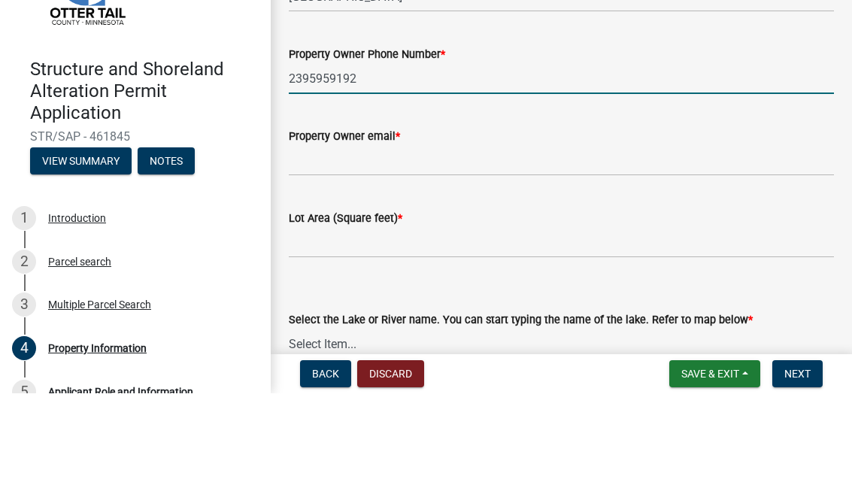
type input "2395959192"
click at [492, 213] on div "Property Owner email *" at bounding box center [561, 222] width 545 height 18
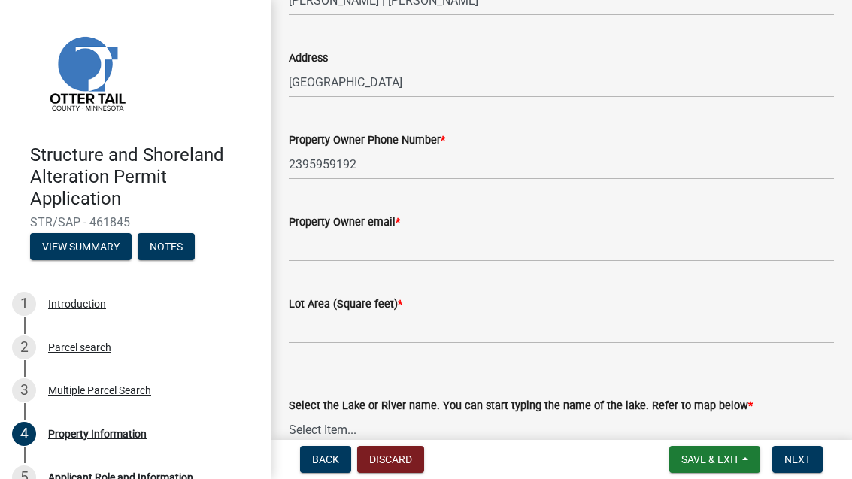
click at [529, 225] on div "Property Owner email *" at bounding box center [561, 222] width 545 height 18
click at [565, 238] on input "Property Owner email *" at bounding box center [561, 246] width 545 height 31
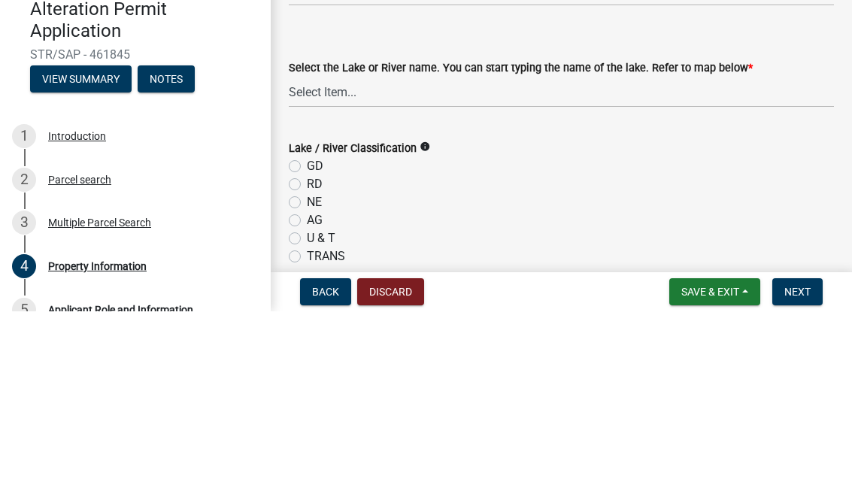
scroll to position [310, 0]
type input "[EMAIL_ADDRESS][DOMAIN_NAME]"
click at [614, 243] on select "Select Item... None [PERSON_NAME] 56-031 [PERSON_NAME] 56-118 [PERSON_NAME] 56-…" at bounding box center [561, 258] width 545 height 31
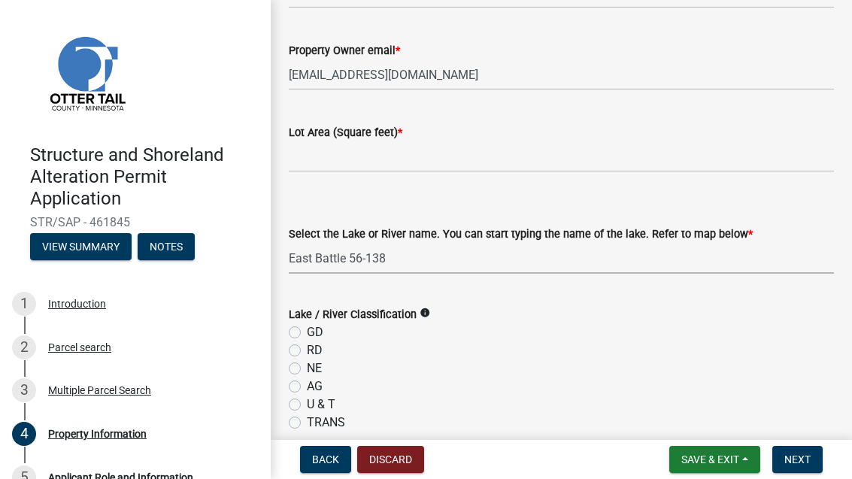
select select "95436ceb-07a9-4f5f-8010-8f3985597fe7"
click at [682, 158] on input "text" at bounding box center [561, 156] width 545 height 31
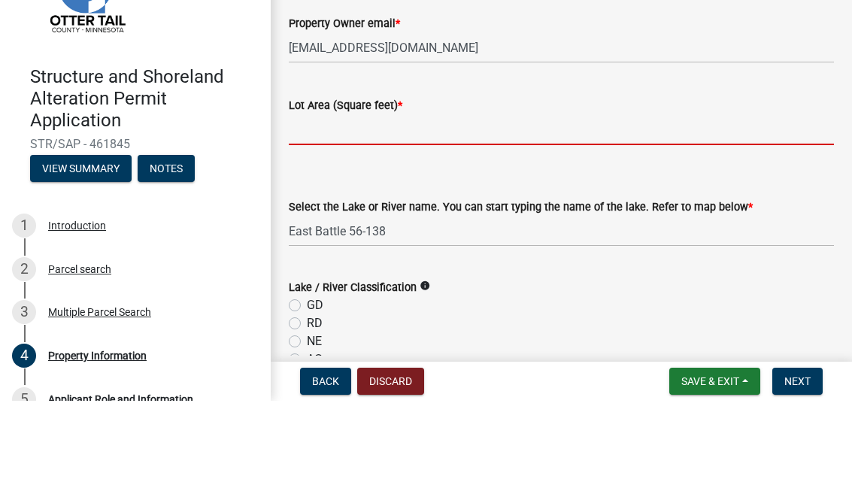
scroll to position [251, 0]
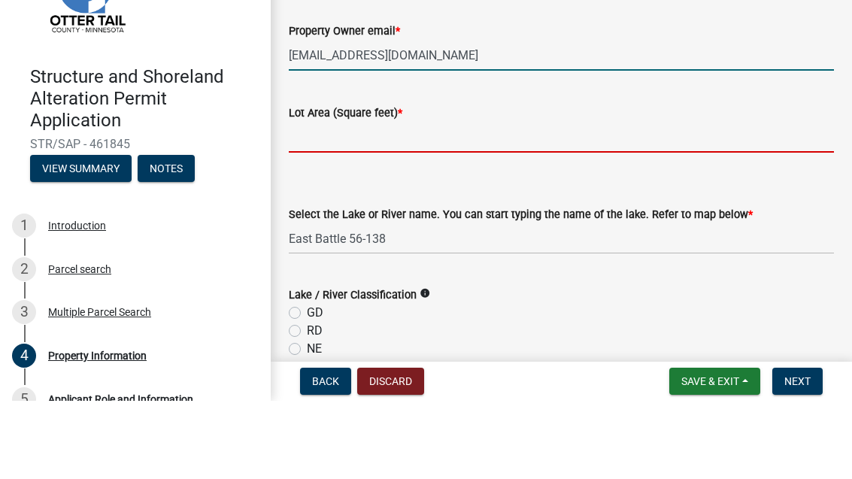
click at [765, 118] on input "[EMAIL_ADDRESS][DOMAIN_NAME]" at bounding box center [561, 133] width 545 height 31
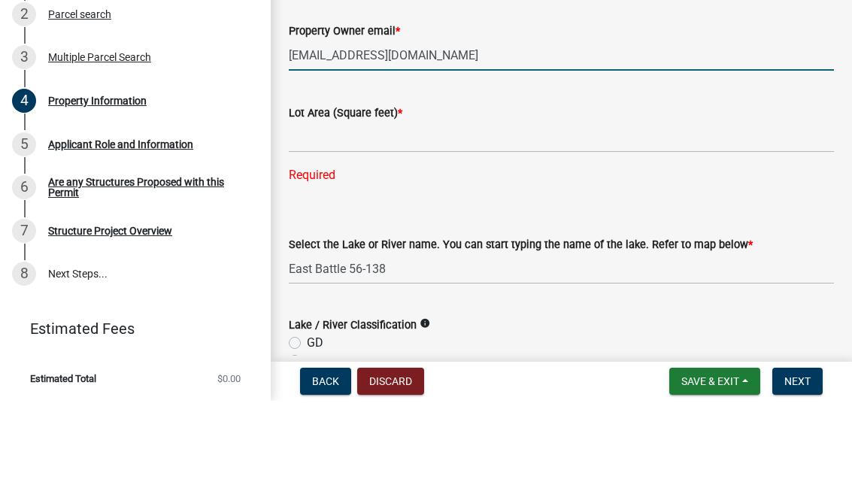
scroll to position [254, 0]
click at [141, 174] on div "Property Information" at bounding box center [97, 179] width 98 height 11
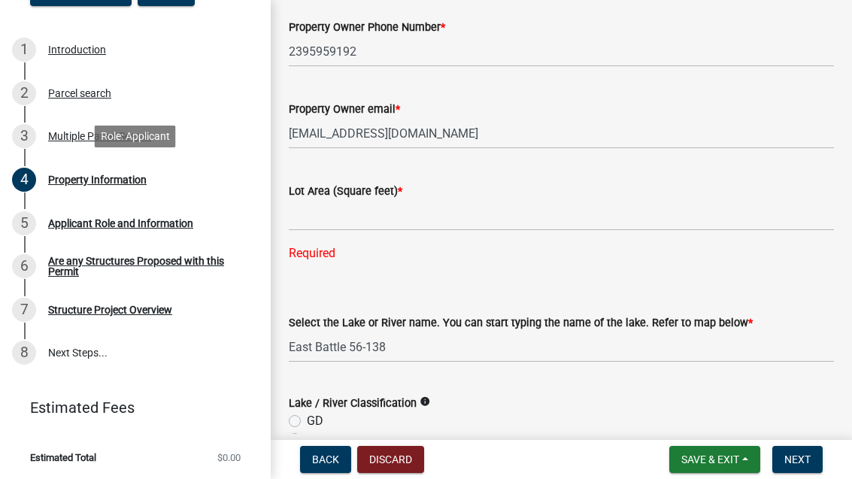
click at [107, 164] on link "4 Property Information" at bounding box center [135, 180] width 271 height 44
click at [120, 180] on div "Property Information" at bounding box center [97, 179] width 98 height 11
click at [47, 186] on div "4 Property Information" at bounding box center [129, 180] width 235 height 24
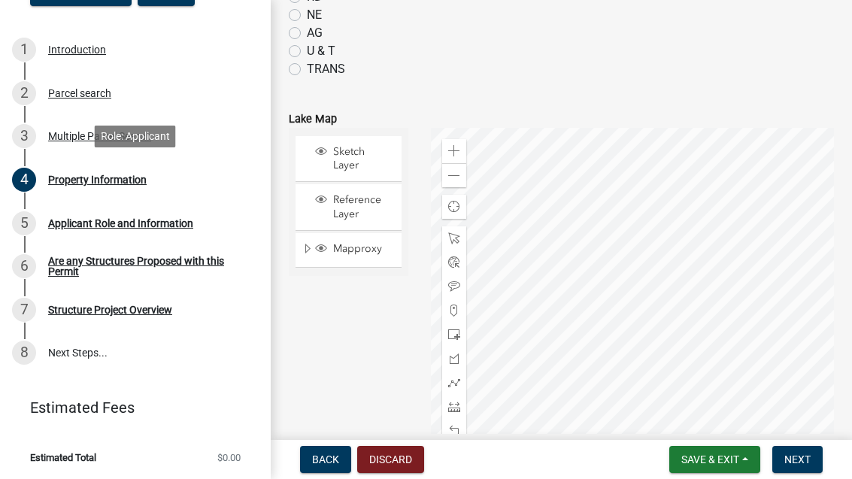
scroll to position [694, 0]
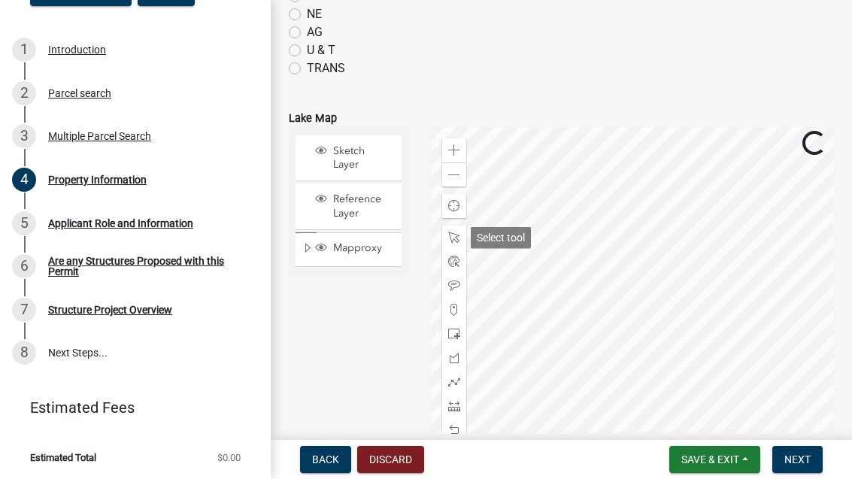
click at [453, 235] on span at bounding box center [454, 238] width 12 height 12
click at [456, 407] on span at bounding box center [454, 406] width 12 height 12
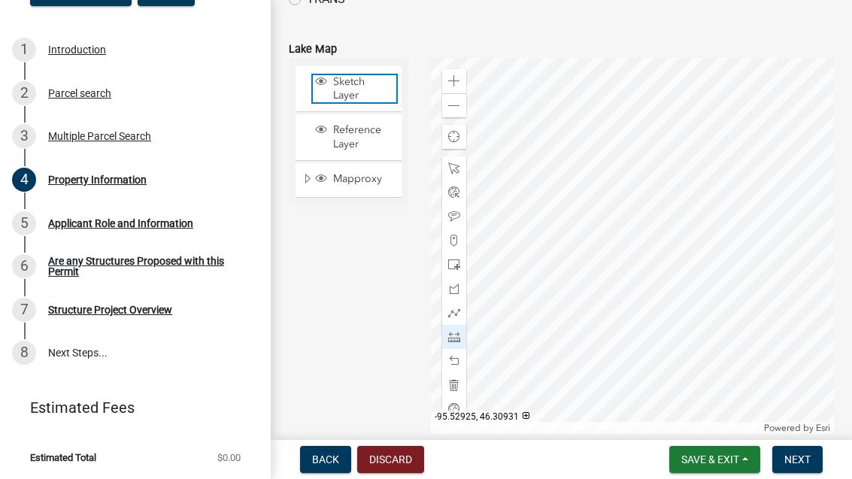
click at [366, 83] on span "Sketch Layer" at bounding box center [362, 88] width 67 height 27
click at [461, 332] on div at bounding box center [454, 337] width 24 height 24
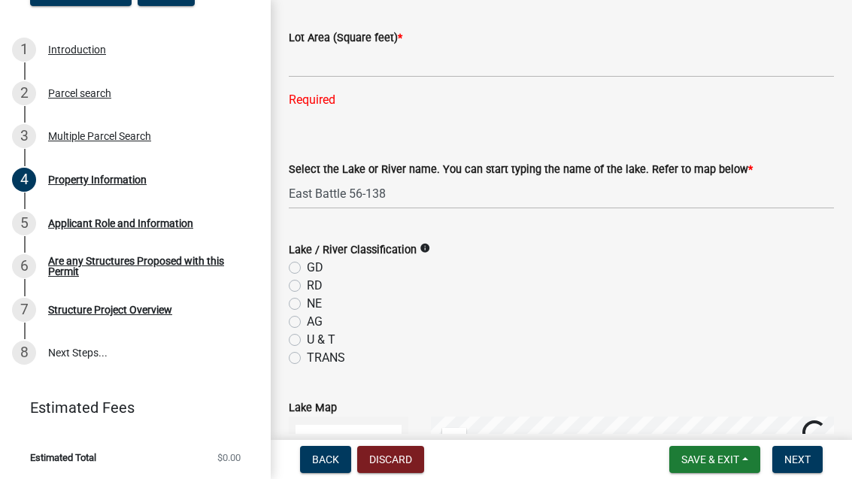
scroll to position [429, 0]
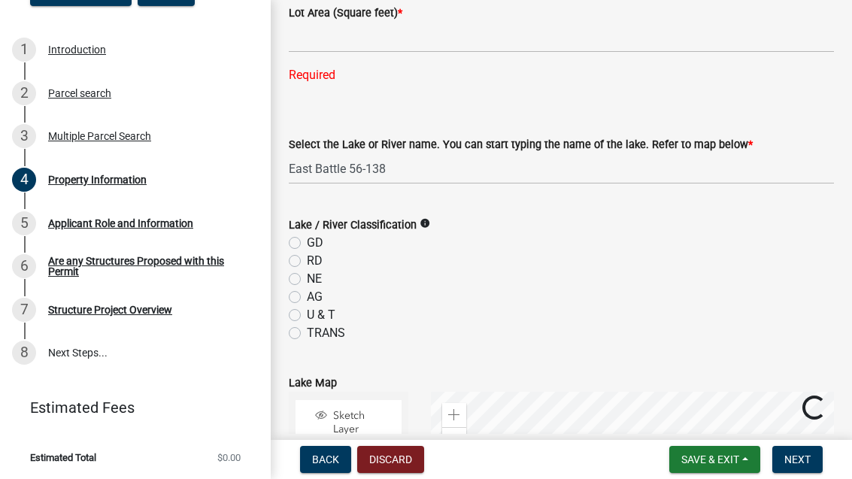
click at [308, 264] on label "RD" at bounding box center [315, 261] width 16 height 18
click at [308, 262] on input "RD" at bounding box center [312, 257] width 10 height 10
radio input "true"
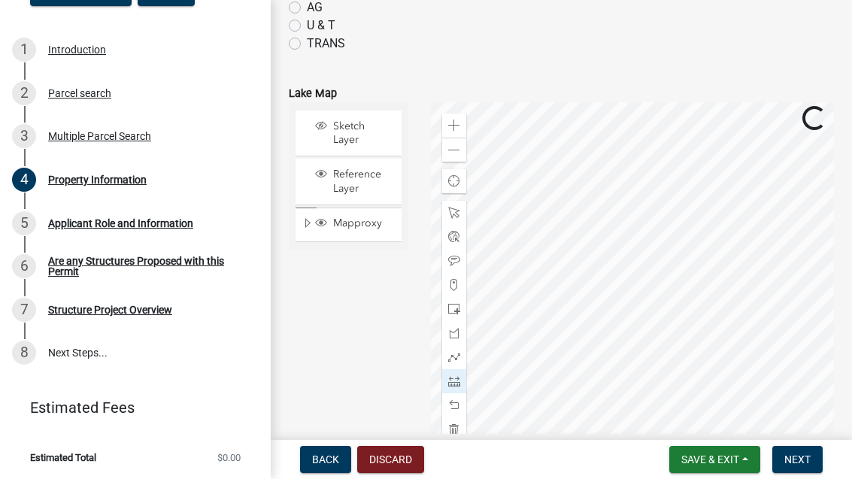
scroll to position [720, 0]
click at [459, 380] on span at bounding box center [454, 380] width 12 height 12
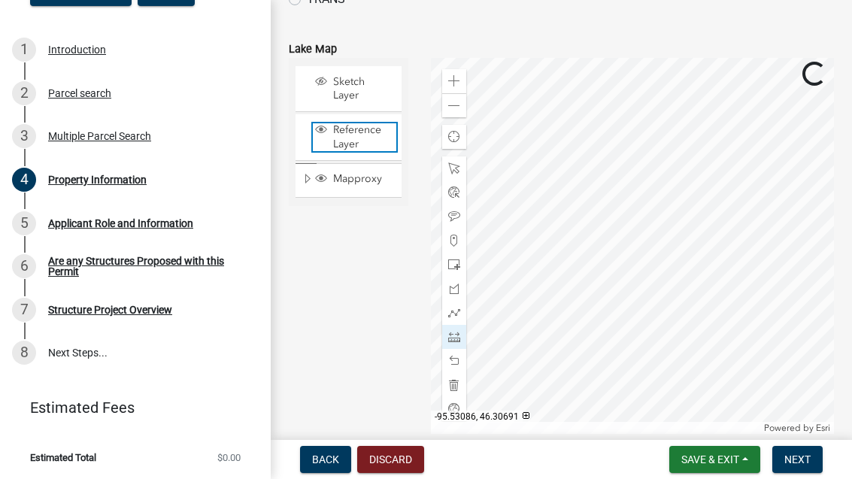
click at [369, 138] on span "Reference Layer" at bounding box center [362, 136] width 67 height 27
click at [457, 336] on span at bounding box center [454, 337] width 12 height 12
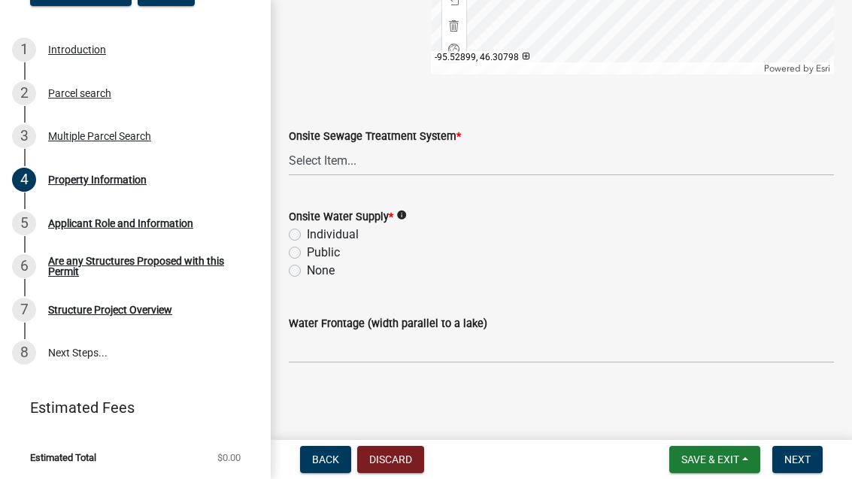
scroll to position [1123, 0]
click at [345, 231] on label "Individual" at bounding box center [333, 235] width 52 height 18
click at [317, 231] on input "Individual" at bounding box center [312, 231] width 10 height 10
radio input "true"
click at [735, 464] on span "Save & Exit" at bounding box center [710, 459] width 58 height 12
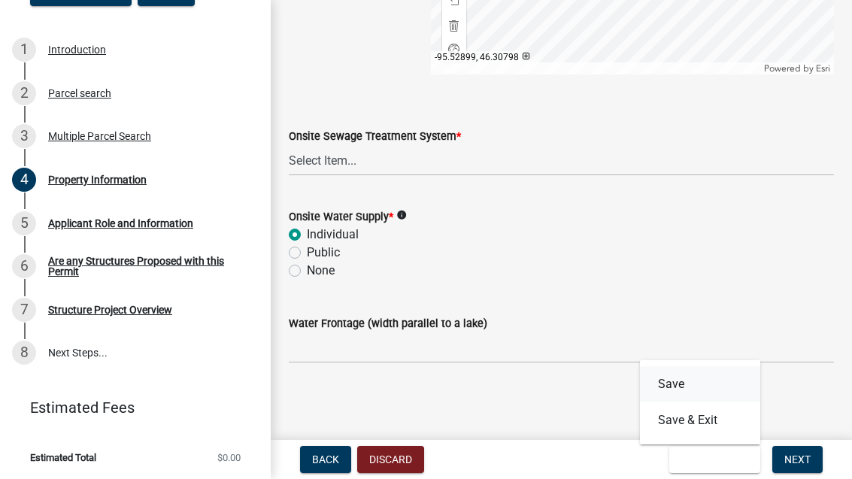
click at [680, 380] on button "Save" at bounding box center [700, 384] width 120 height 36
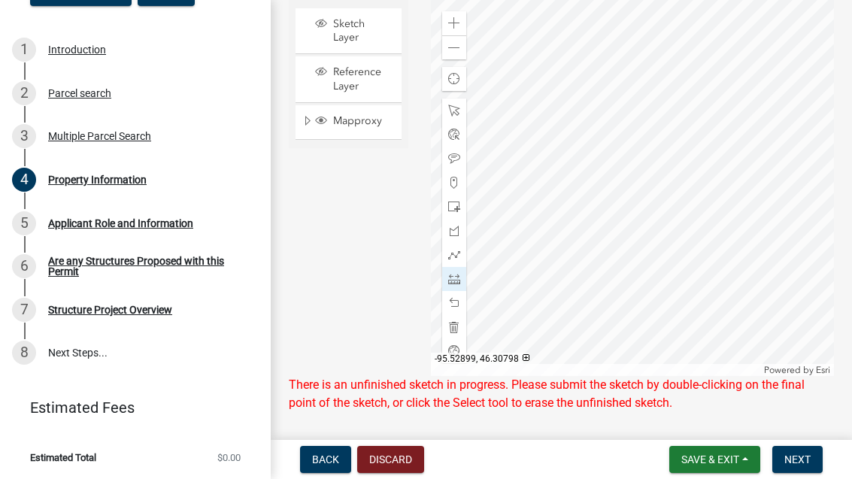
scroll to position [821, 0]
click at [459, 274] on span at bounding box center [454, 279] width 12 height 12
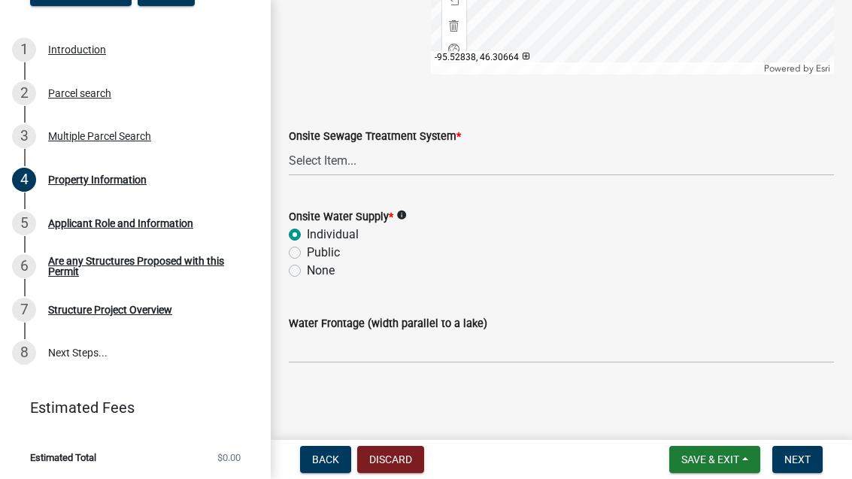
click at [724, 460] on span "Save & Exit" at bounding box center [710, 459] width 58 height 12
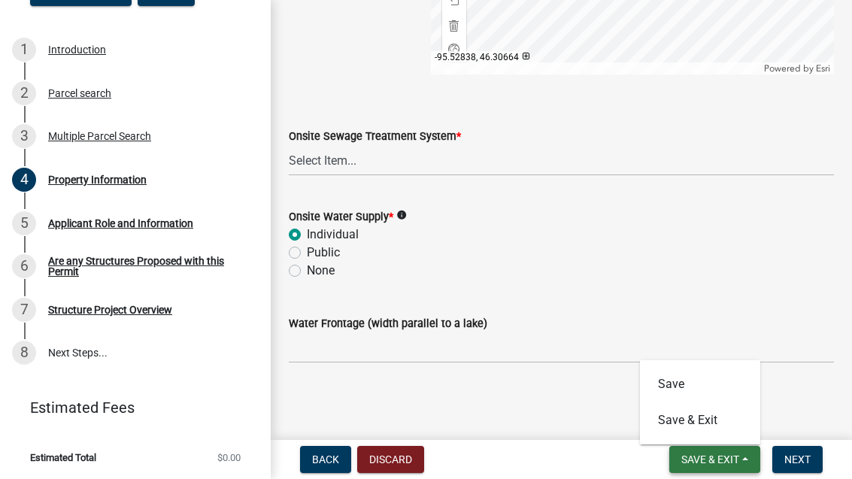
scroll to position [1123, 0]
click at [689, 378] on button "Save" at bounding box center [700, 384] width 120 height 36
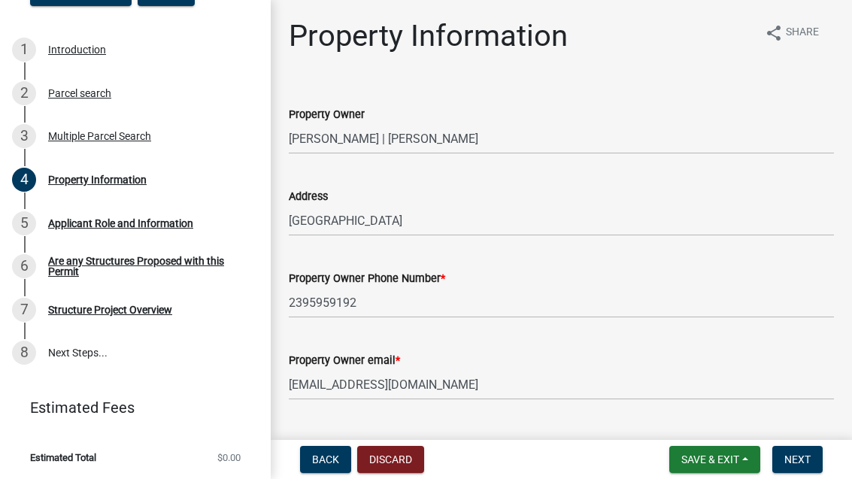
scroll to position [0, 0]
click at [178, 221] on div "Applicant Role and Information" at bounding box center [120, 223] width 145 height 11
click at [150, 224] on div "Applicant Role and Information" at bounding box center [120, 223] width 145 height 11
click at [170, 218] on div "Applicant Role and Information" at bounding box center [120, 223] width 145 height 11
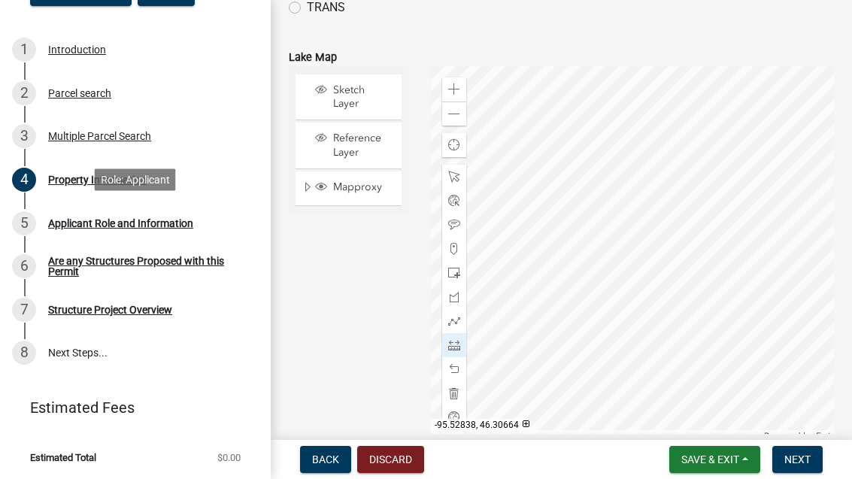
scroll to position [741, 0]
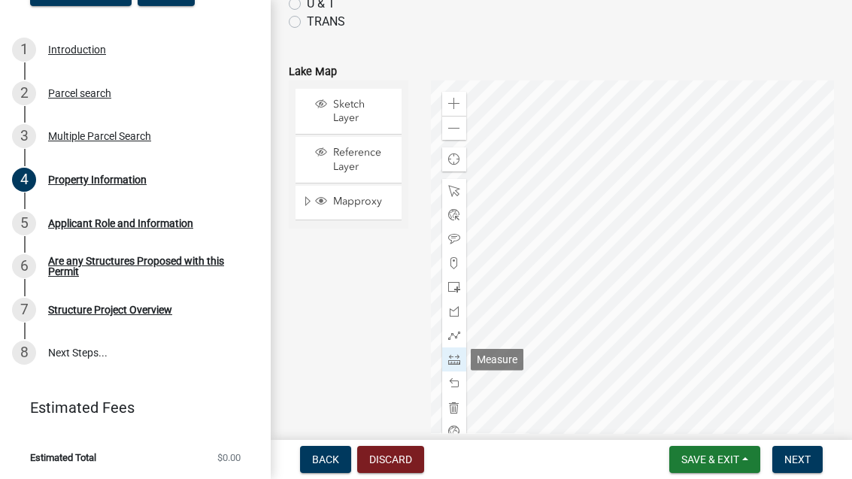
click at [458, 355] on span at bounding box center [454, 359] width 12 height 12
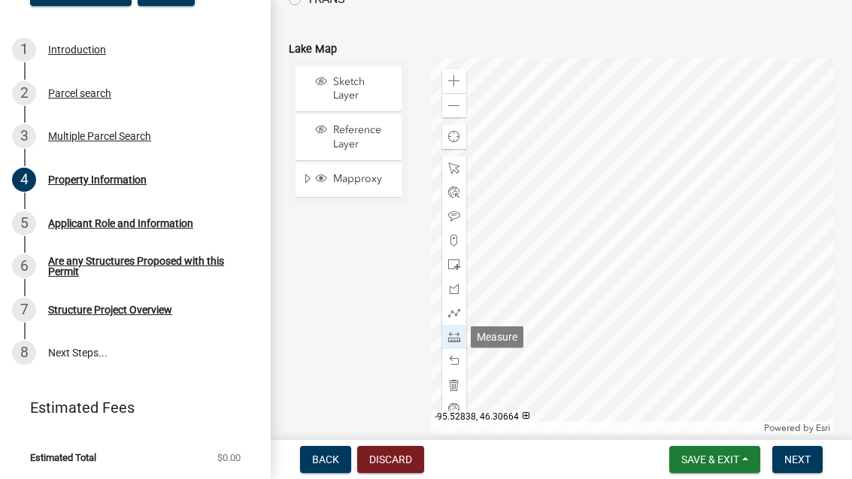
click at [462, 335] on div at bounding box center [454, 337] width 24 height 24
click at [388, 356] on div "Sketch Layer Reference Layer Mapproxy Municipalities Corporate Limits Low Level…" at bounding box center [348, 246] width 142 height 376
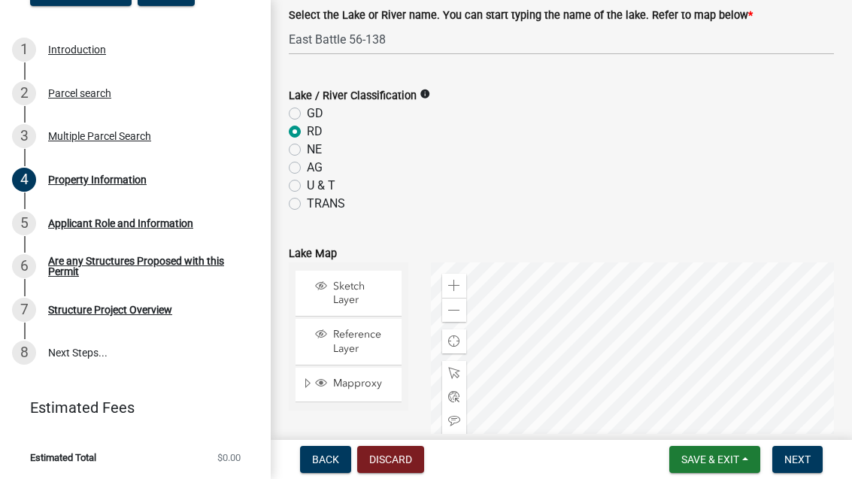
scroll to position [557, 0]
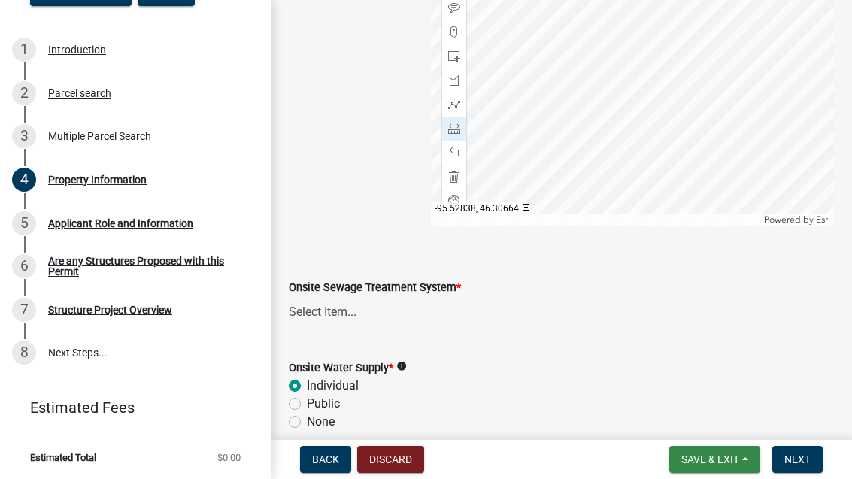
click at [737, 462] on span "Save & Exit" at bounding box center [710, 459] width 58 height 12
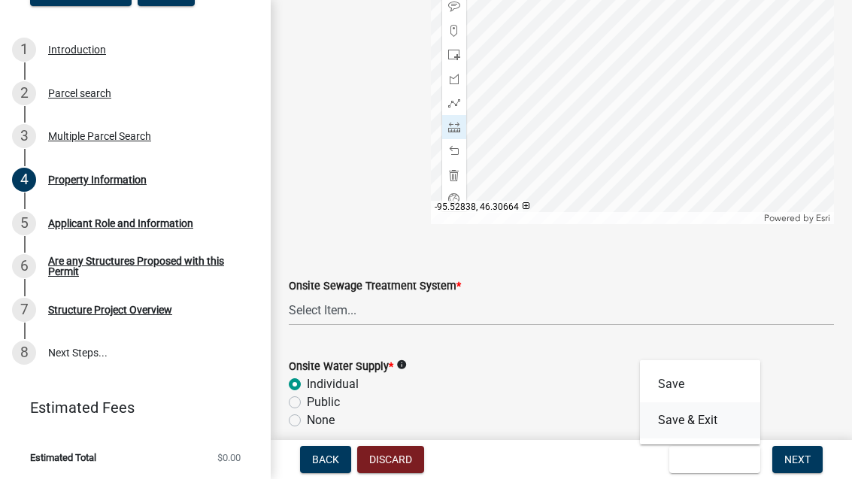
click at [714, 422] on button "Save & Exit" at bounding box center [700, 420] width 120 height 36
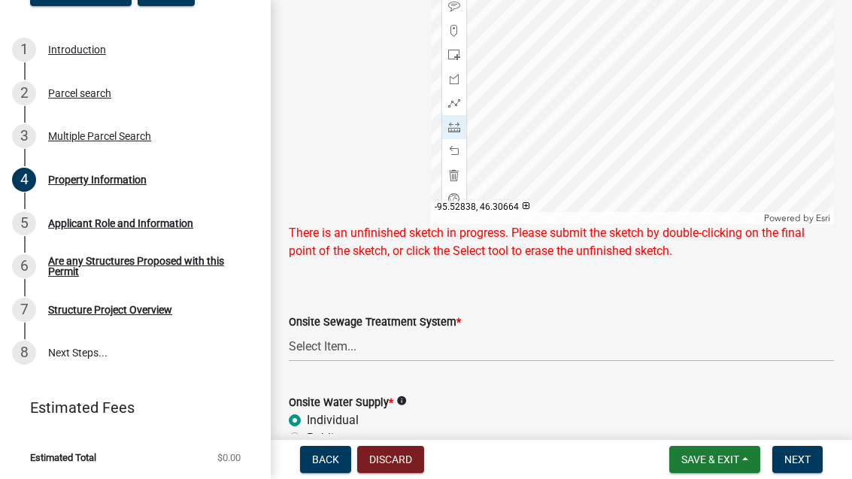
click at [733, 460] on span "Save & Exit" at bounding box center [710, 459] width 58 height 12
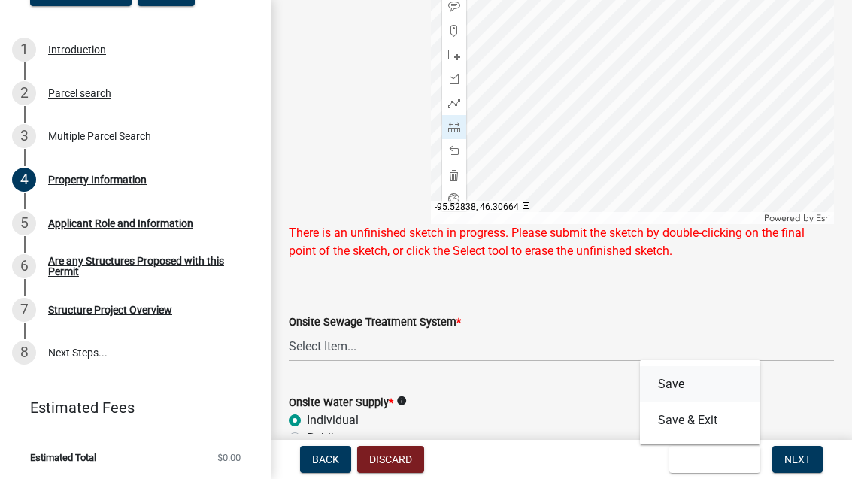
click at [678, 377] on button "Save" at bounding box center [700, 384] width 120 height 36
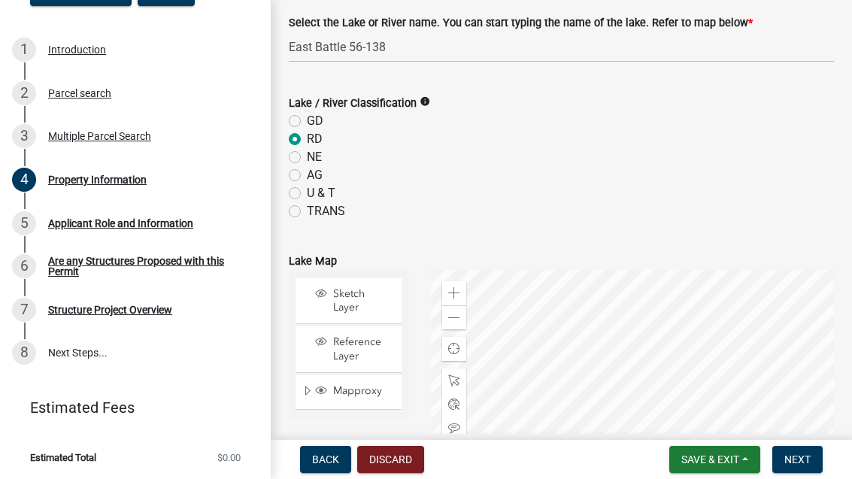
scroll to position [561, 0]
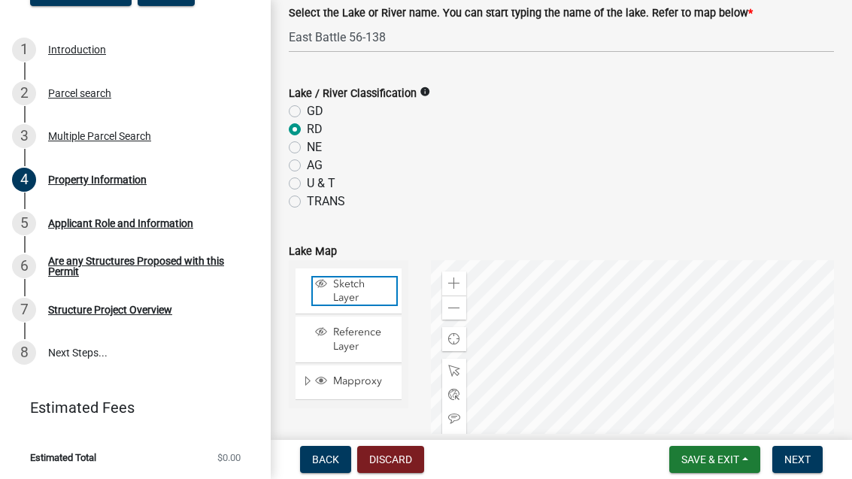
click at [371, 283] on span "Sketch Layer" at bounding box center [362, 290] width 67 height 27
click at [356, 284] on span "Sketch Layer" at bounding box center [362, 290] width 67 height 27
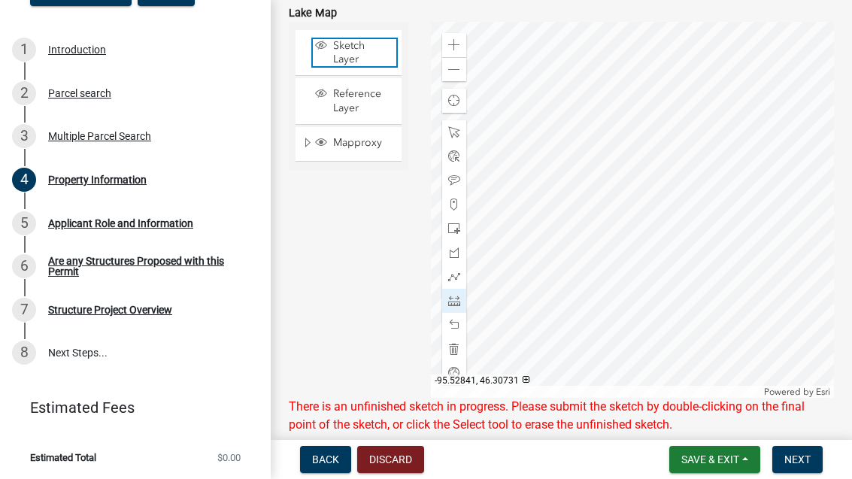
scroll to position [800, 0]
click at [372, 93] on span "Reference Layer" at bounding box center [362, 99] width 67 height 27
click at [453, 130] on span at bounding box center [454, 132] width 12 height 12
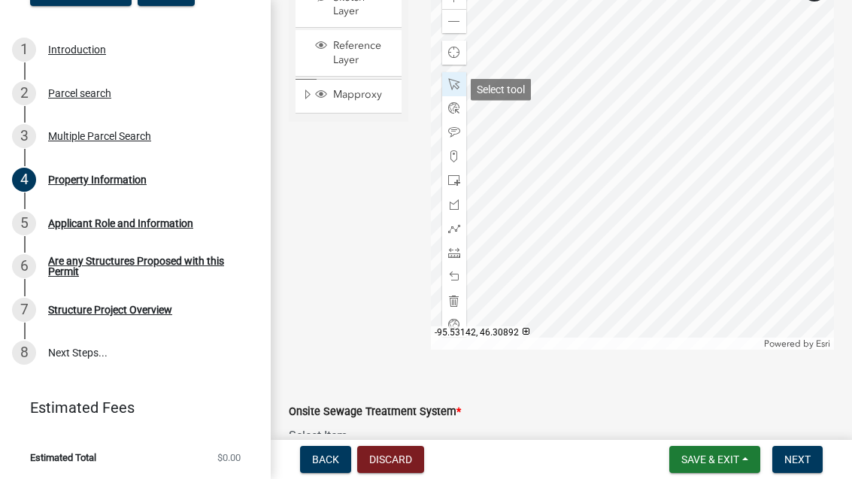
scroll to position [842, 0]
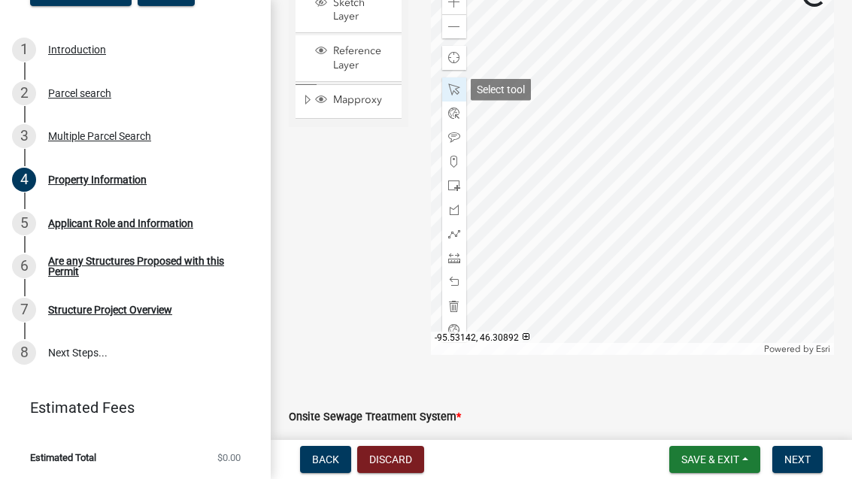
click at [456, 256] on span at bounding box center [454, 258] width 12 height 12
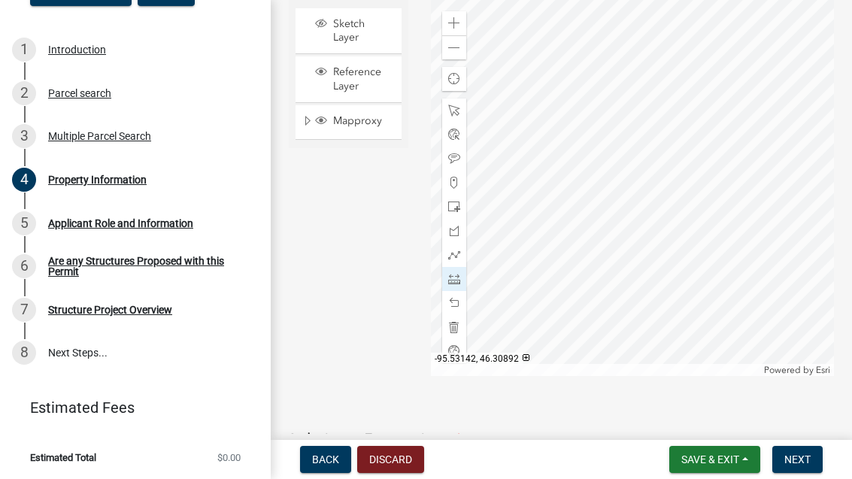
click at [446, 274] on div at bounding box center [454, 279] width 24 height 24
click at [192, 218] on div "Applicant Role and Information" at bounding box center [120, 223] width 145 height 11
click at [129, 223] on div "Applicant Role and Information" at bounding box center [120, 223] width 145 height 11
click at [26, 214] on div "5" at bounding box center [24, 223] width 24 height 24
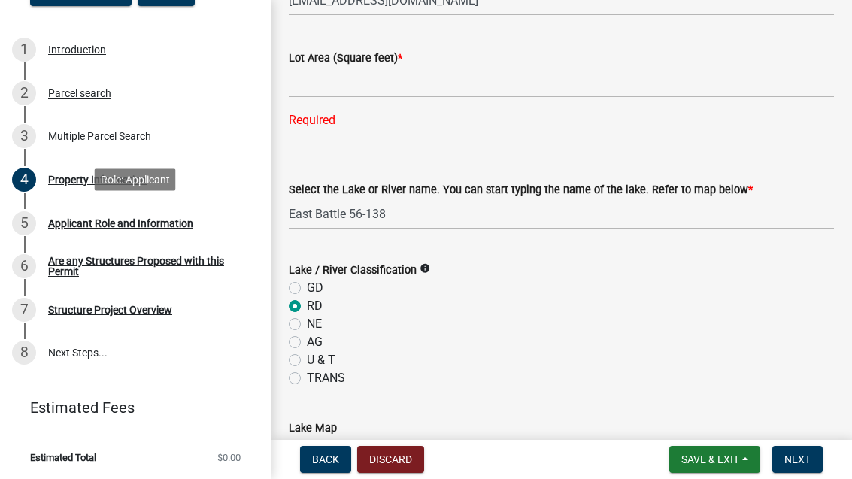
scroll to position [381, 0]
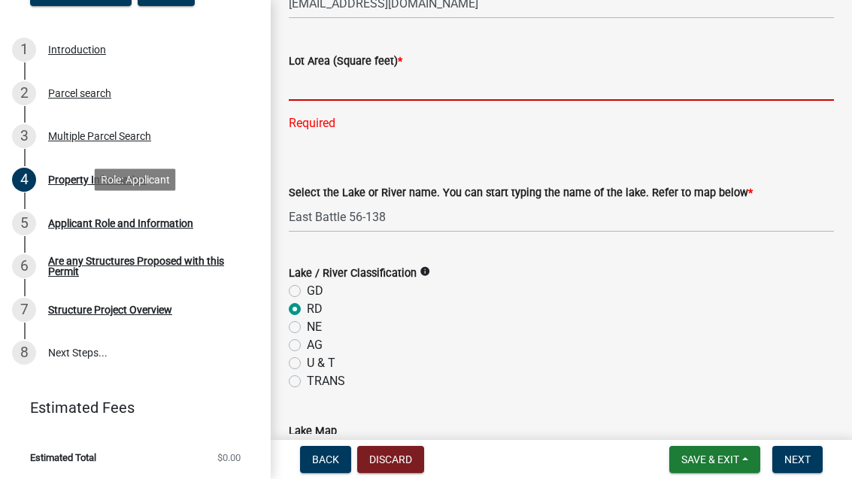
click at [514, 78] on input "text" at bounding box center [561, 85] width 545 height 31
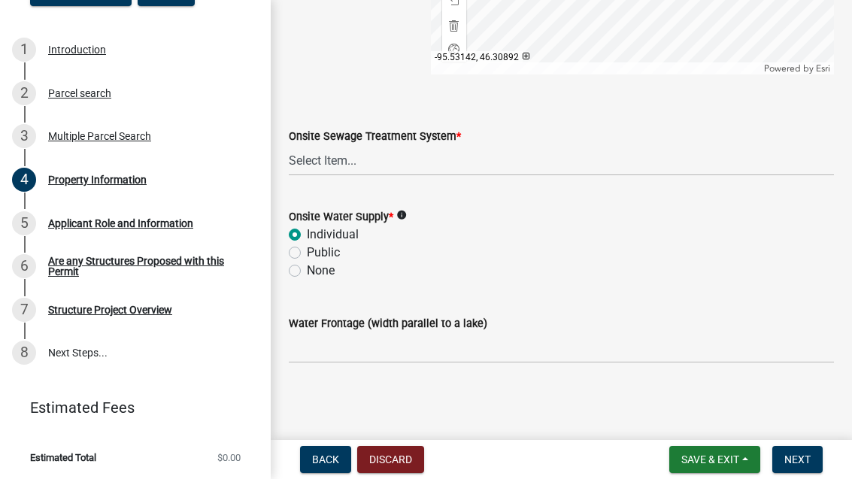
scroll to position [1123, 0]
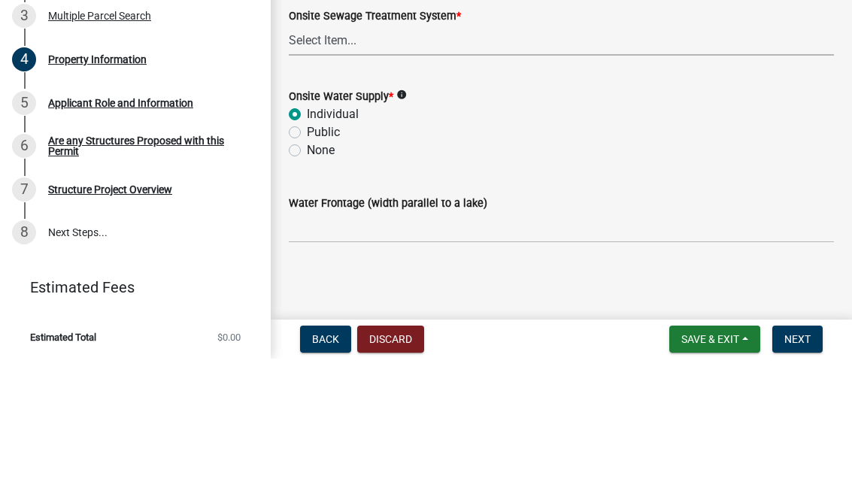
click at [541, 145] on select "Select Item... L&R Certificate of Compliance within 5yrs Compliance Inspection …" at bounding box center [561, 160] width 545 height 31
type input "116216"
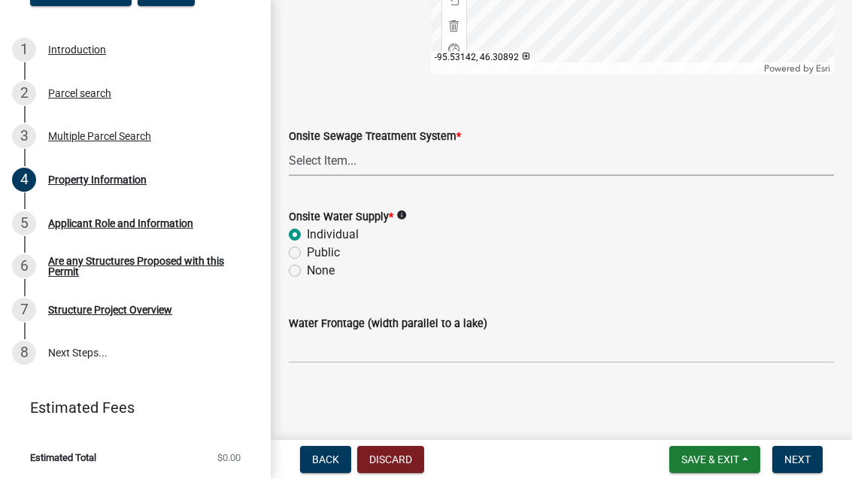
click at [653, 165] on select "Select Item... L&R Certificate of Compliance within 5yrs Compliance Inspection …" at bounding box center [561, 160] width 545 height 31
click at [692, 295] on div "Water Frontage (width parallel to a lake)" at bounding box center [561, 328] width 545 height 70
click at [684, 159] on select "Select Item... L&R Certificate of Compliance within 5yrs Compliance Inspection …" at bounding box center [561, 160] width 545 height 31
click at [681, 170] on select "Select Item... L&R Certificate of Compliance within 5yrs Compliance Inspection …" at bounding box center [561, 160] width 545 height 31
click at [663, 168] on select "Select Item... L&R Certificate of Compliance within 5yrs Compliance Inspection …" at bounding box center [561, 160] width 545 height 31
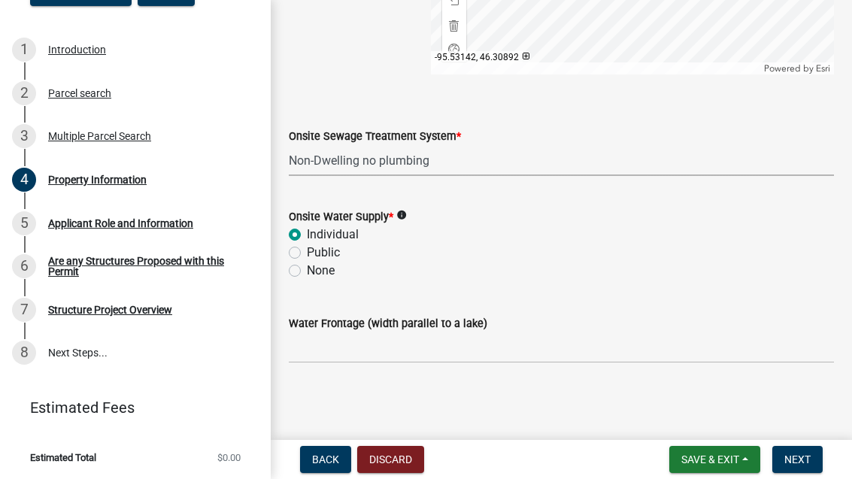
select select "536c2d30-81d9-41b4-a753-c6560d717c74"
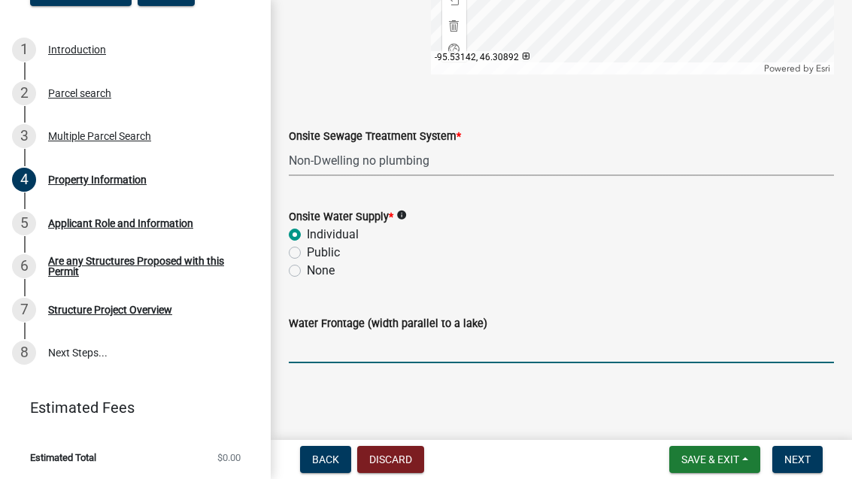
click at [524, 353] on input "Water Frontage (width parallel to a lake)" at bounding box center [561, 347] width 545 height 31
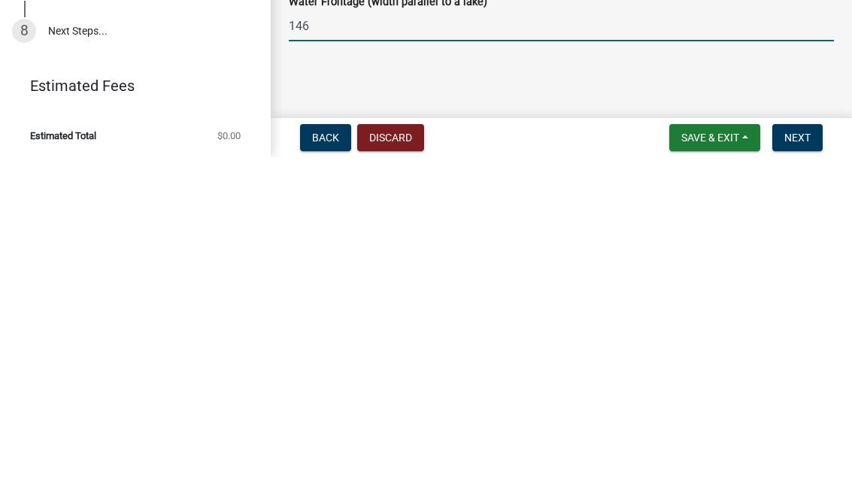
type input "146"
click at [714, 453] on span "Save & Exit" at bounding box center [710, 459] width 58 height 12
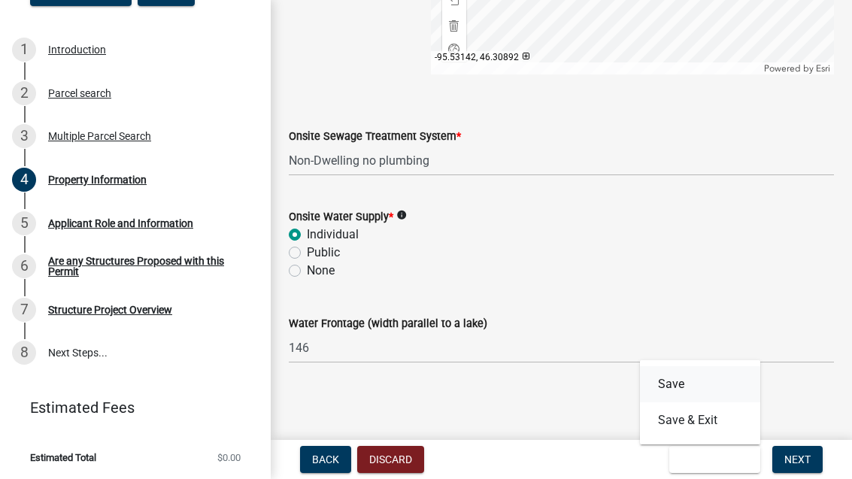
click at [701, 374] on button "Save" at bounding box center [700, 384] width 120 height 36
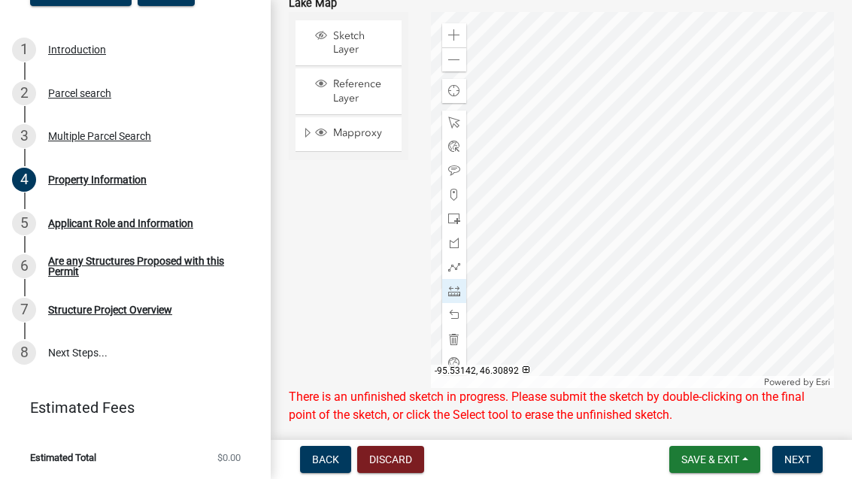
scroll to position [777, 0]
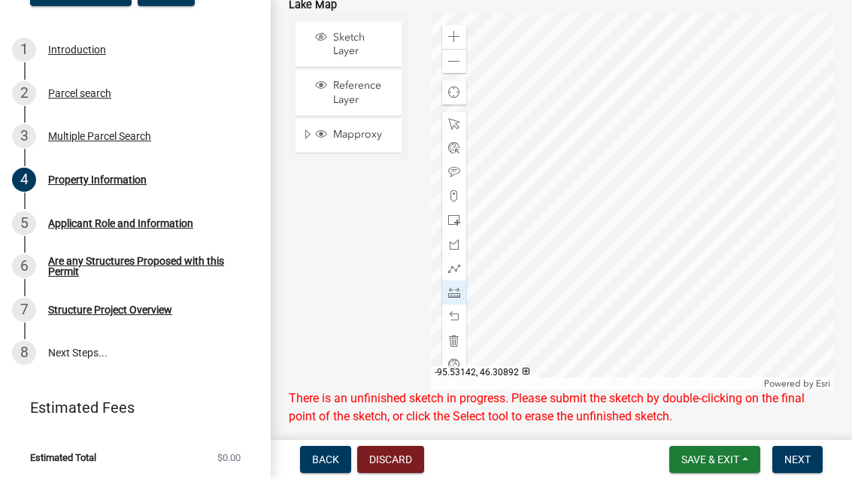
click at [458, 116] on div at bounding box center [454, 124] width 24 height 24
click at [453, 142] on span at bounding box center [454, 148] width 12 height 12
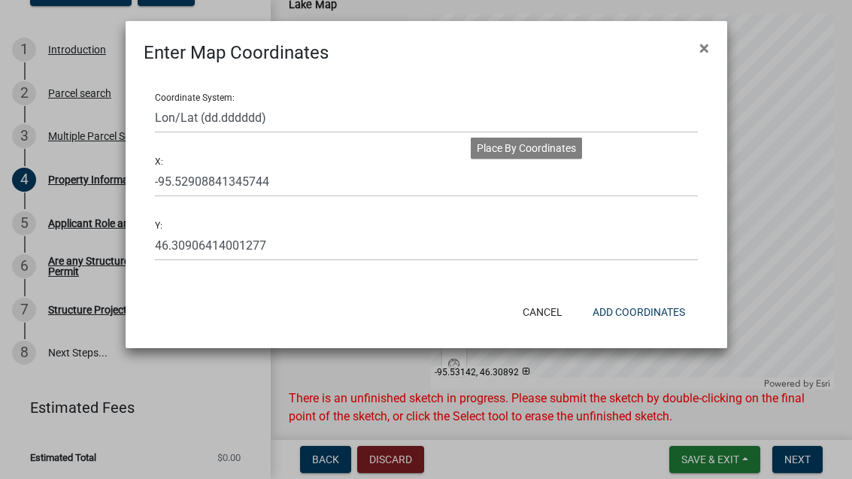
click at [703, 44] on span "×" at bounding box center [704, 48] width 10 height 21
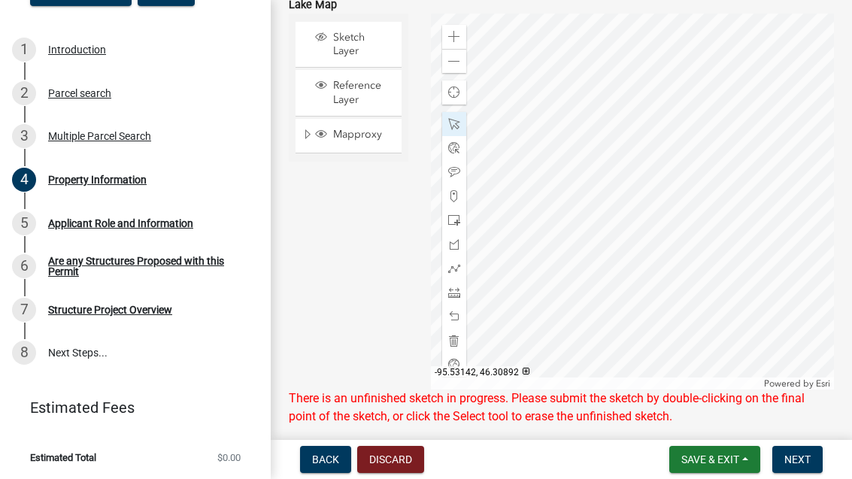
click at [458, 168] on span at bounding box center [454, 172] width 12 height 12
click at [452, 190] on span at bounding box center [454, 196] width 12 height 12
click at [456, 217] on span at bounding box center [454, 220] width 12 height 12
click at [450, 241] on span at bounding box center [454, 244] width 12 height 12
click at [453, 271] on span at bounding box center [454, 268] width 12 height 12
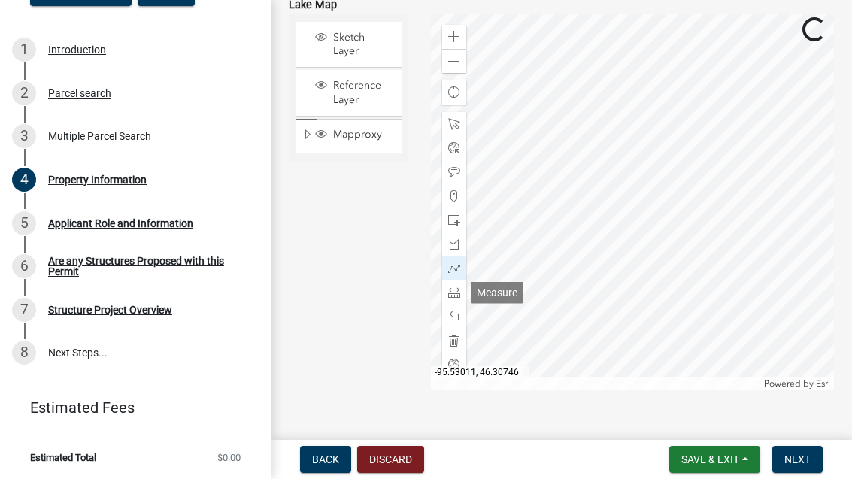
click at [451, 287] on span at bounding box center [454, 292] width 12 height 12
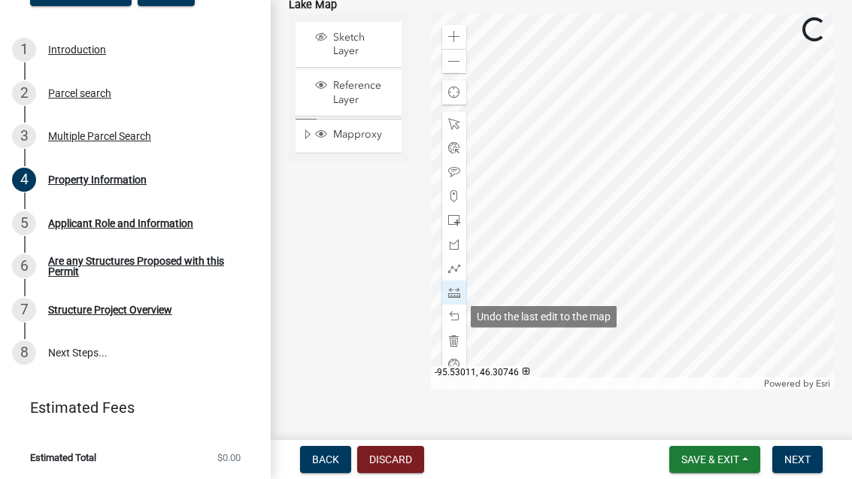
click at [450, 311] on span at bounding box center [454, 317] width 12 height 12
click at [453, 312] on span at bounding box center [454, 317] width 12 height 12
click at [453, 338] on span at bounding box center [454, 341] width 12 height 12
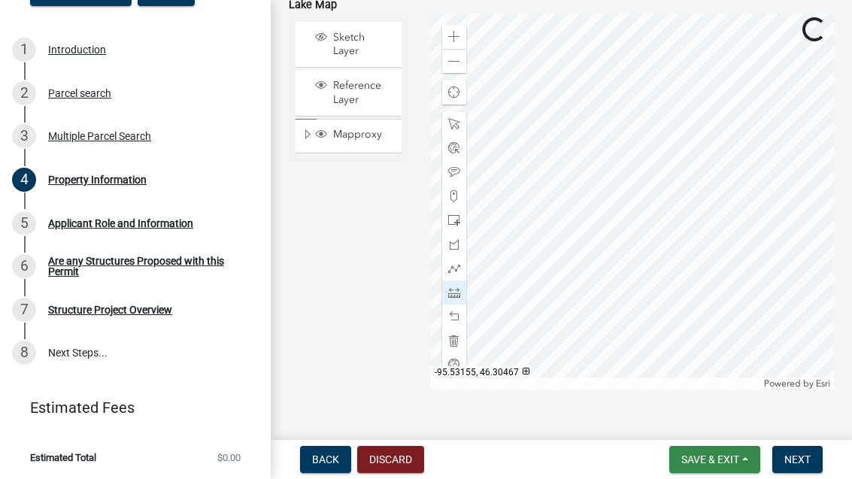
click at [724, 461] on span "Save & Exit" at bounding box center [710, 459] width 58 height 12
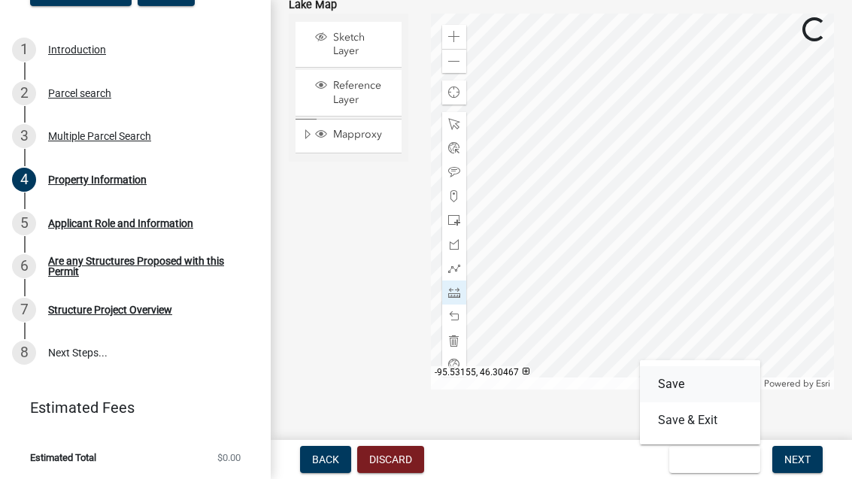
click at [685, 374] on button "Save" at bounding box center [700, 384] width 120 height 36
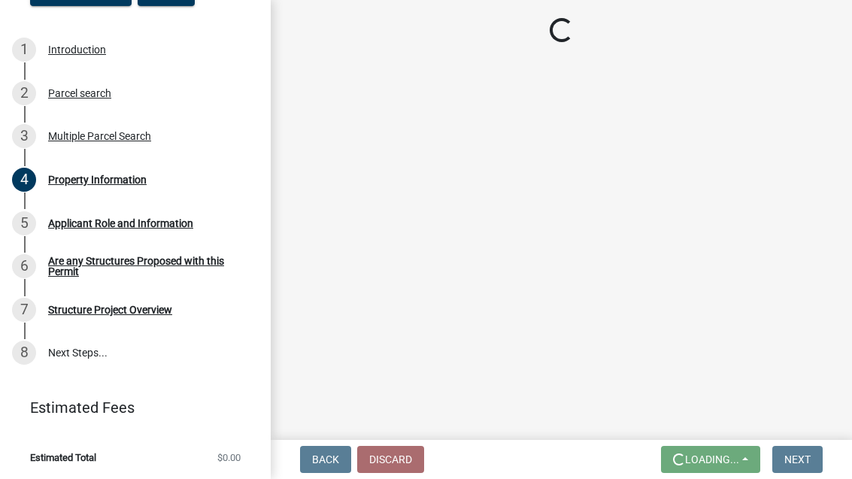
scroll to position [0, 0]
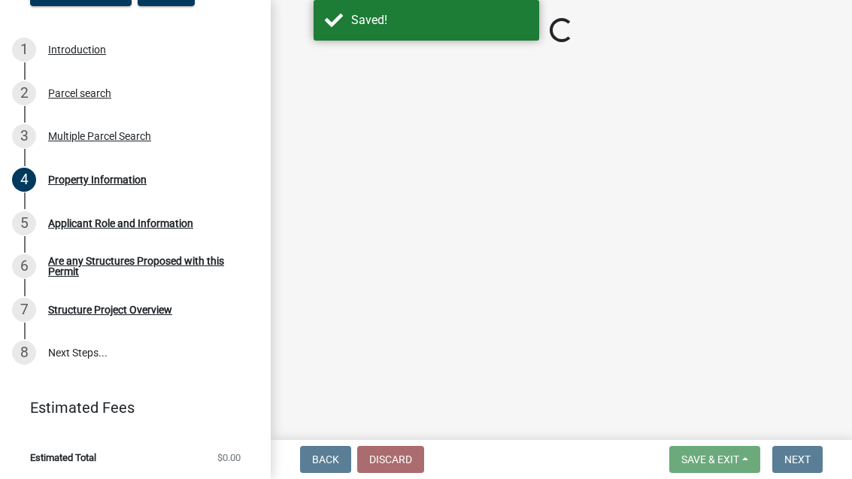
select select "95436ceb-07a9-4f5f-8010-8f3985597fe7"
select select "536c2d30-81d9-41b4-a753-c6560d717c74"
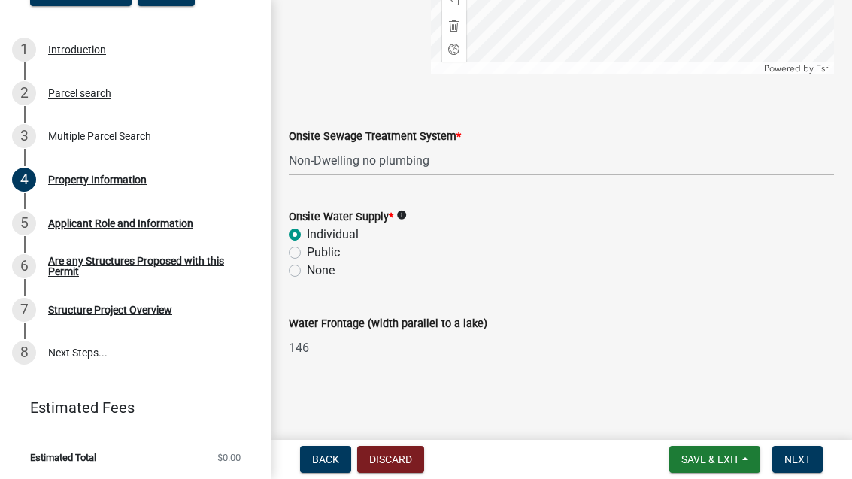
scroll to position [1092, 0]
click at [188, 225] on div "Applicant Role and Information" at bounding box center [120, 223] width 145 height 11
click at [193, 227] on div "Applicant Role and Information" at bounding box center [120, 223] width 145 height 11
click at [35, 222] on div "5" at bounding box center [24, 223] width 24 height 24
click at [95, 221] on div "Applicant Role and Information" at bounding box center [120, 223] width 145 height 11
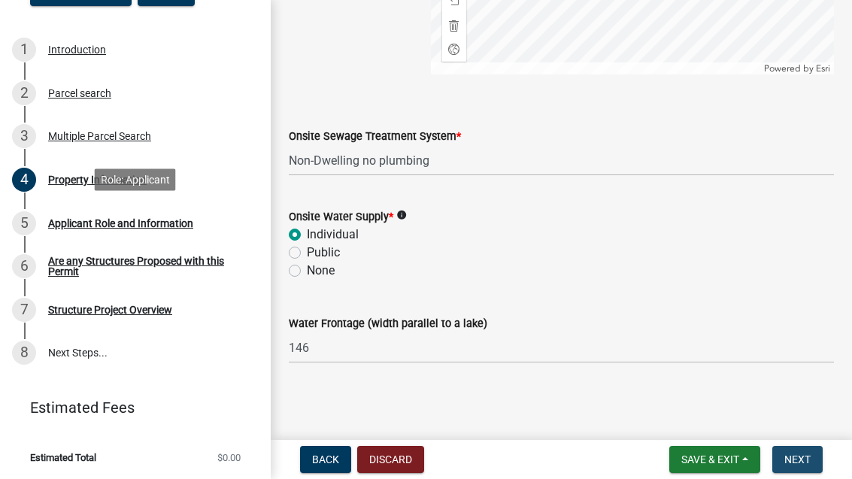
click at [814, 465] on button "Next" at bounding box center [797, 459] width 50 height 27
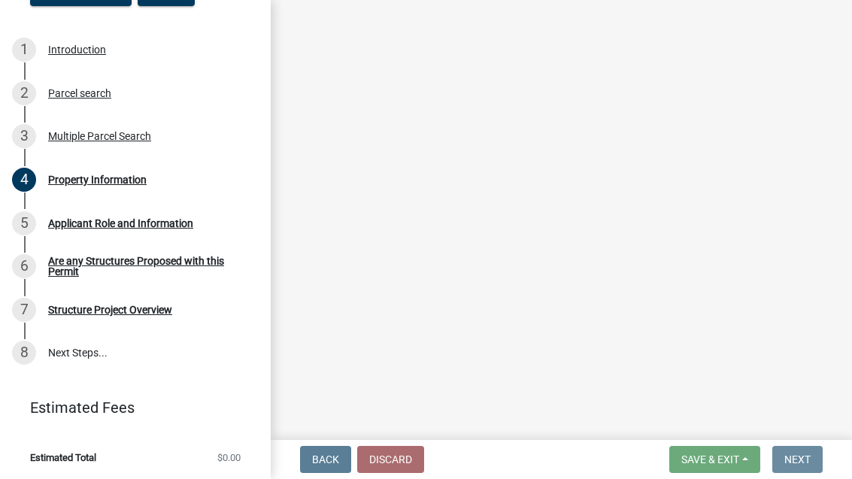
scroll to position [0, 0]
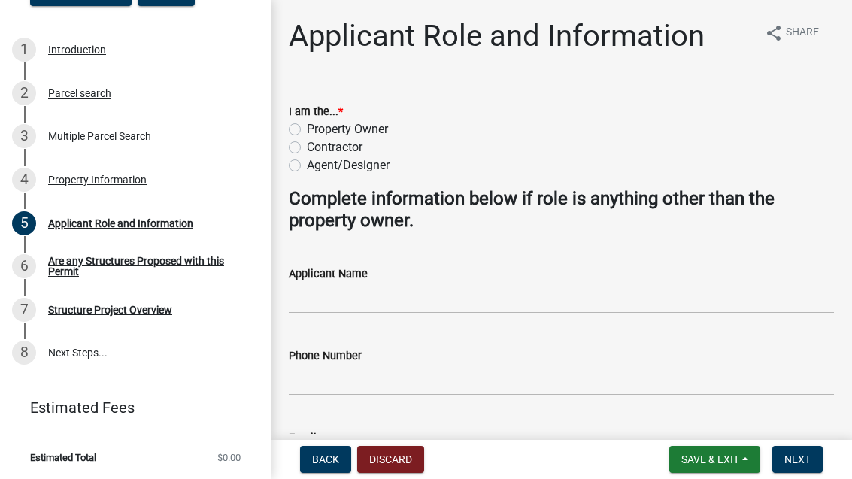
click at [385, 128] on label "Property Owner" at bounding box center [347, 129] width 81 height 18
click at [317, 128] on input "Property Owner" at bounding box center [312, 125] width 10 height 10
radio input "true"
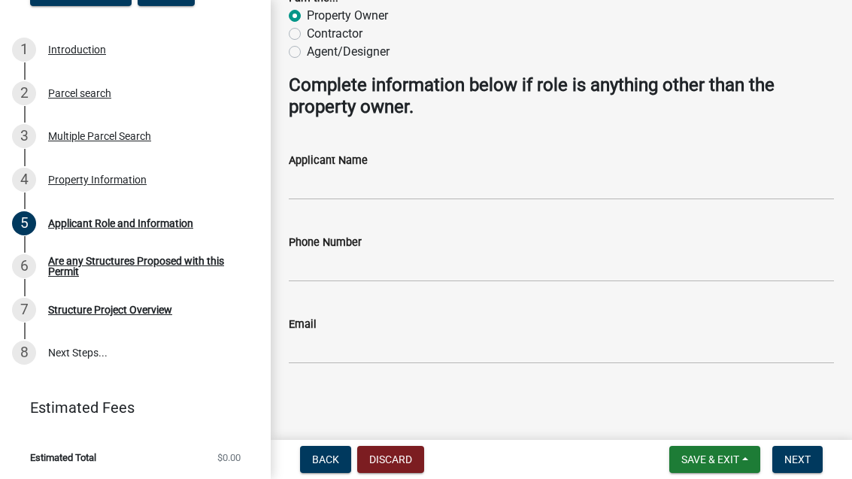
scroll to position [113, 0]
click at [801, 461] on span "Next" at bounding box center [797, 459] width 26 height 12
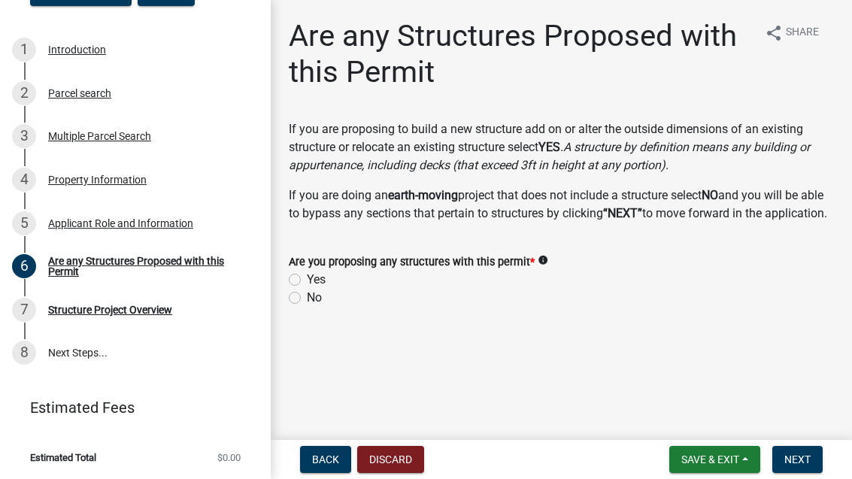
click at [309, 289] on label "Yes" at bounding box center [316, 280] width 19 height 18
click at [309, 280] on input "Yes" at bounding box center [312, 276] width 10 height 10
radio input "true"
click at [803, 466] on button "Next" at bounding box center [797, 459] width 50 height 27
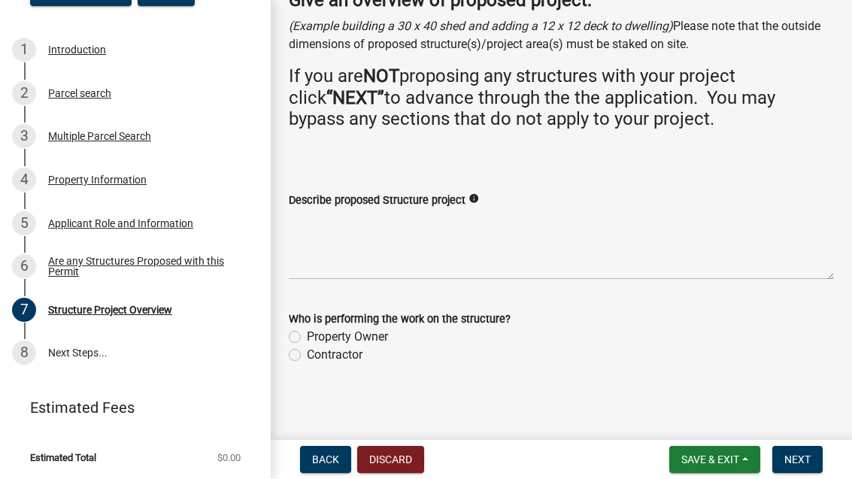
scroll to position [118, 0]
click at [307, 353] on label "Contractor" at bounding box center [335, 356] width 56 height 18
click at [307, 353] on input "Contractor" at bounding box center [312, 352] width 10 height 10
radio input "true"
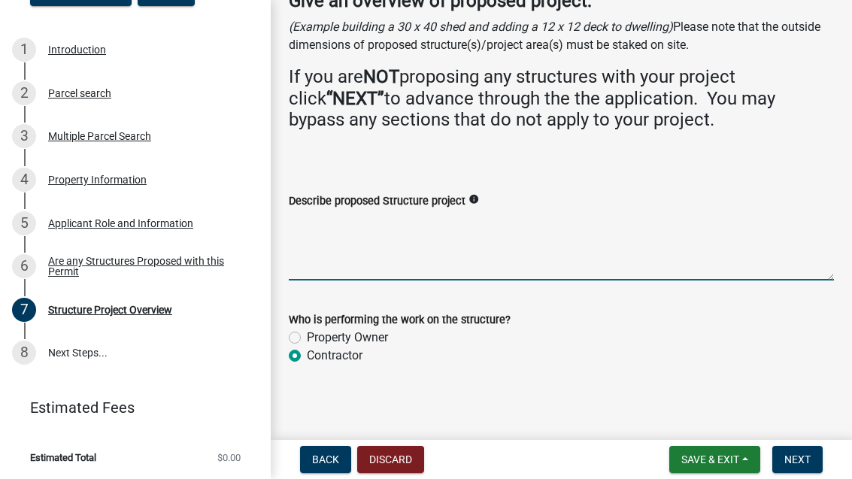
click at [635, 259] on textarea "Describe proposed Structure project" at bounding box center [561, 245] width 545 height 71
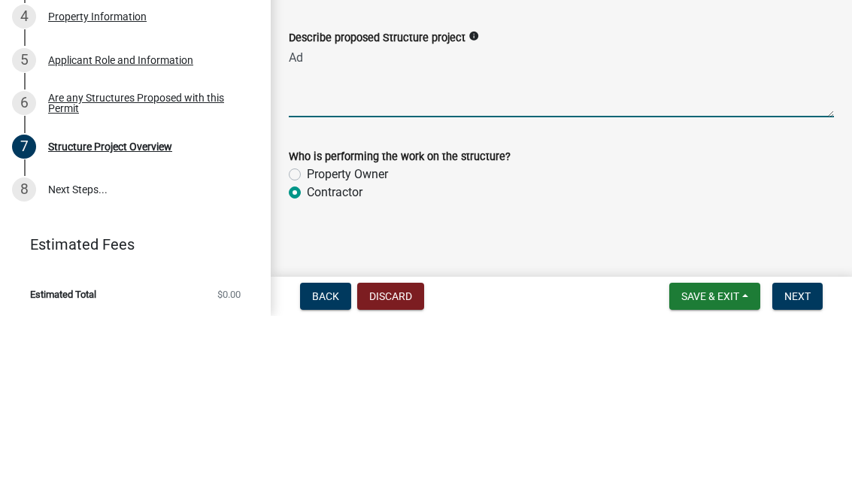
type textarea "A"
type textarea "Roof extention for carport on existing garage"
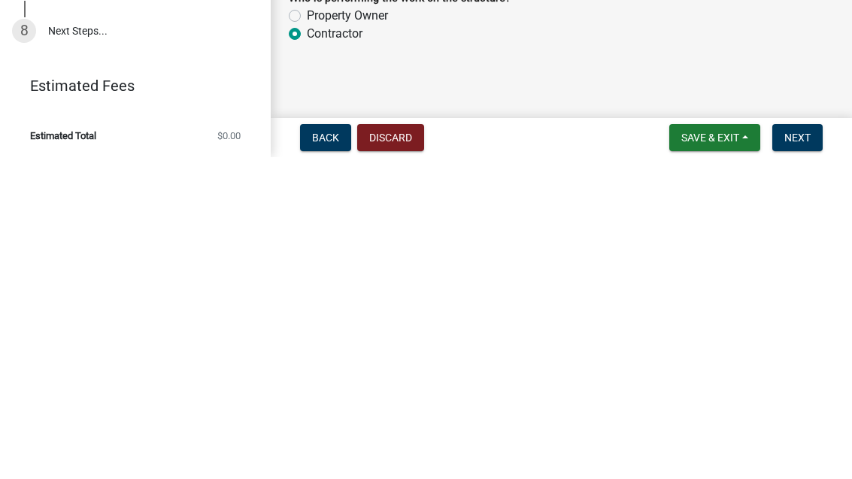
click at [806, 453] on span "Next" at bounding box center [797, 459] width 26 height 12
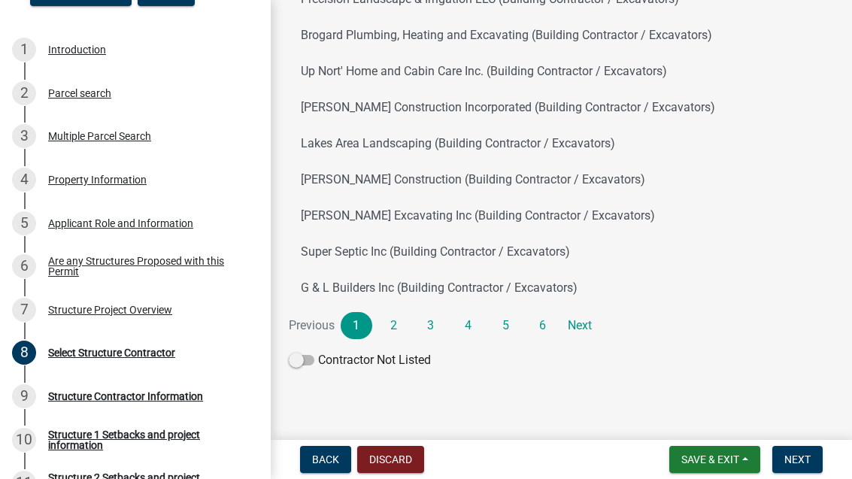
scroll to position [209, 0]
click at [460, 325] on link "4" at bounding box center [469, 325] width 32 height 27
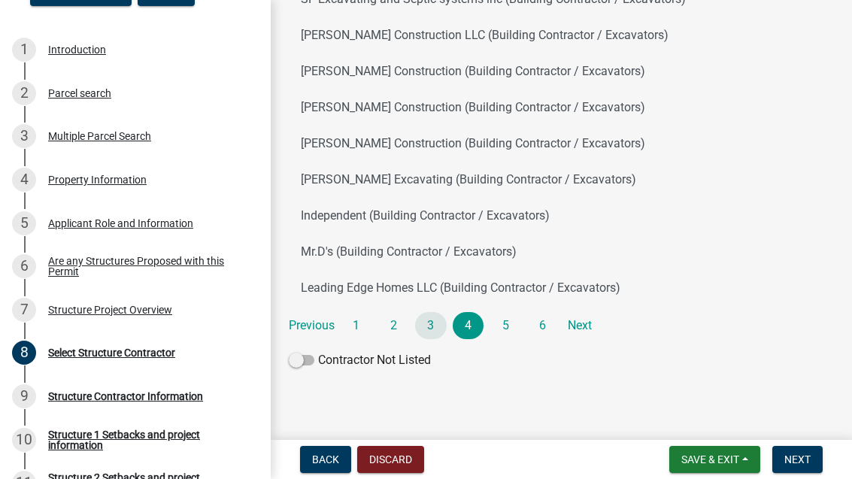
click at [432, 322] on link "3" at bounding box center [431, 325] width 32 height 27
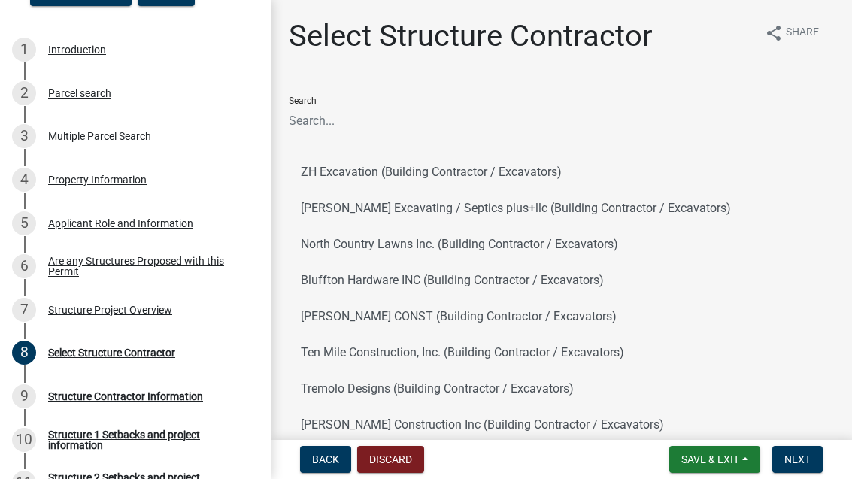
scroll to position [0, 0]
click at [502, 128] on input "Search" at bounding box center [561, 120] width 545 height 31
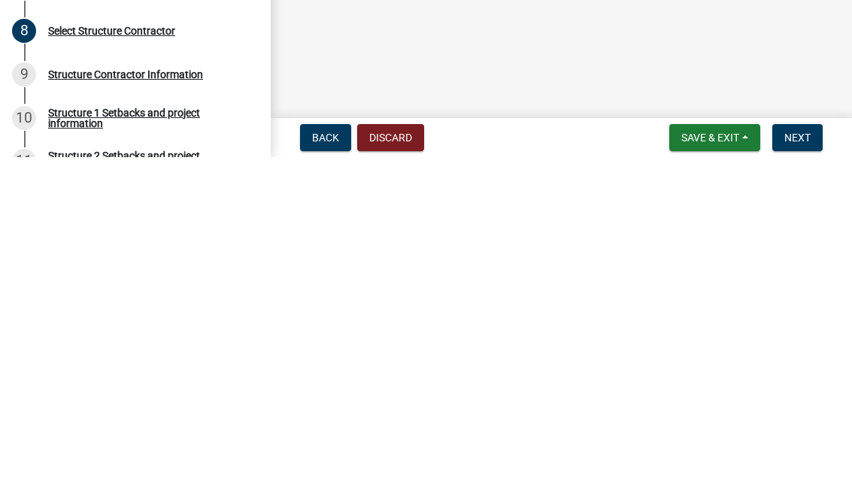
click at [805, 453] on span "Next" at bounding box center [797, 459] width 26 height 12
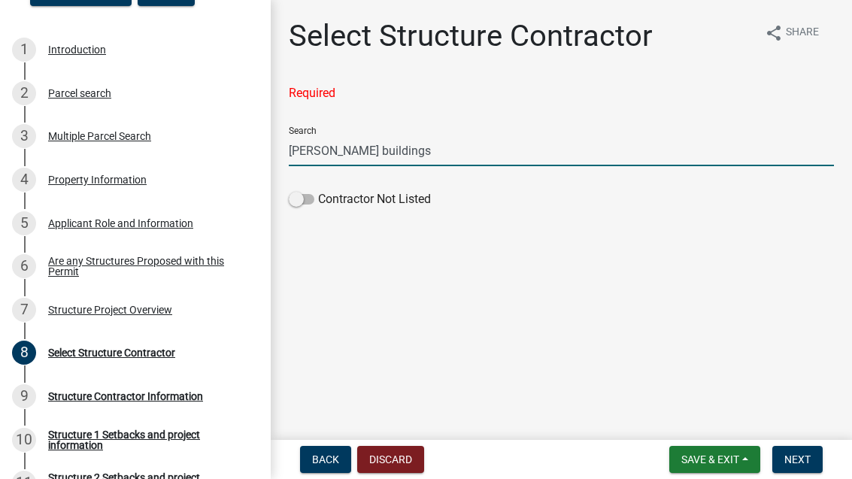
click at [521, 143] on input "[PERSON_NAME] buildings" at bounding box center [561, 150] width 545 height 31
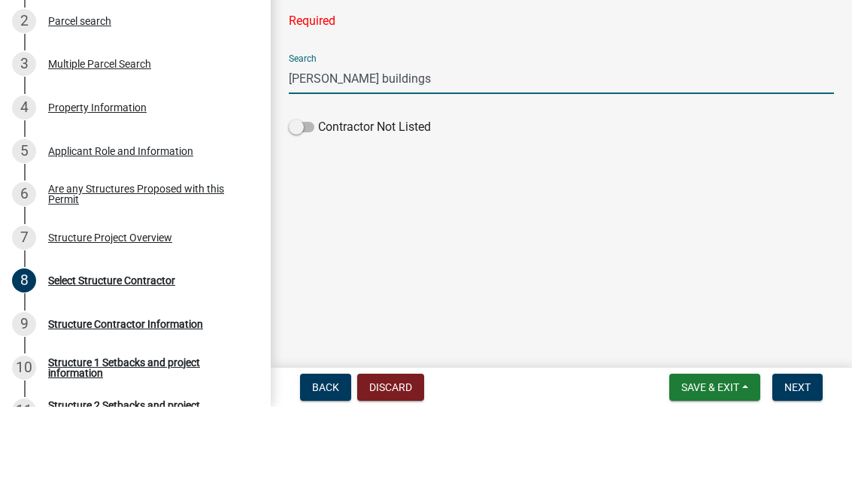
click at [546, 135] on input "[PERSON_NAME] buildings" at bounding box center [561, 150] width 545 height 31
click at [486, 135] on input "[PERSON_NAME] buildings" at bounding box center [561, 150] width 545 height 31
click at [480, 135] on input "[PERSON_NAME] buildings" at bounding box center [561, 150] width 545 height 31
type input "F"
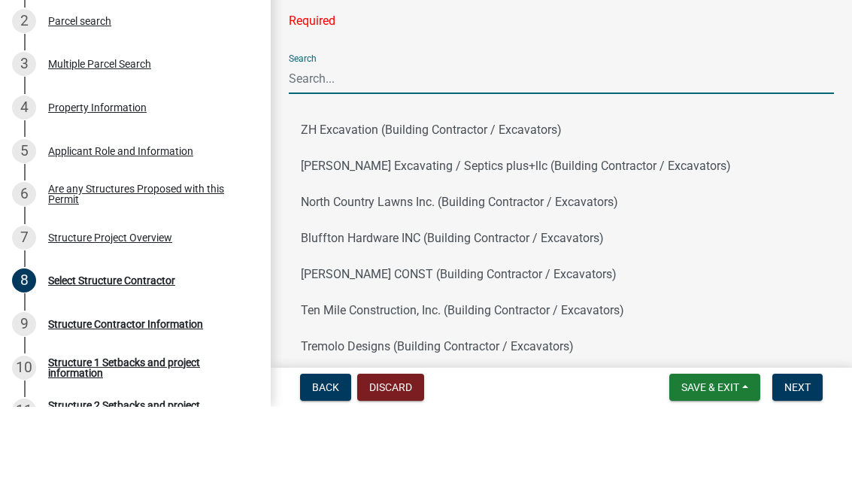
click at [426, 135] on input "Search" at bounding box center [561, 150] width 545 height 31
click at [301, 114] on div "Search" at bounding box center [561, 140] width 545 height 52
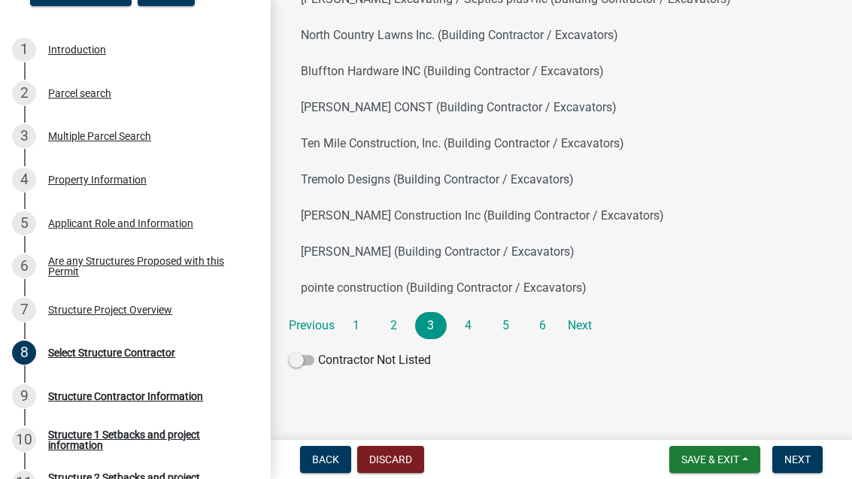
scroll to position [239, 0]
click at [581, 323] on link "Next" at bounding box center [581, 325] width 32 height 27
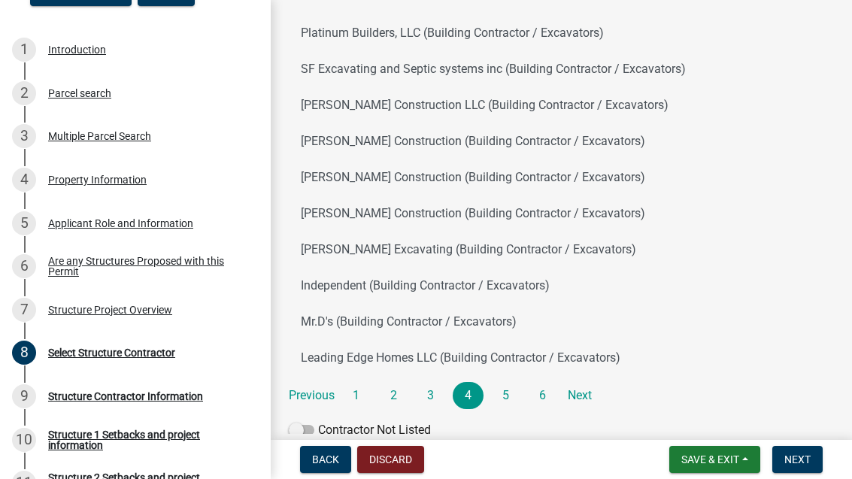
scroll to position [170, 0]
click at [588, 386] on link "Next" at bounding box center [581, 394] width 32 height 27
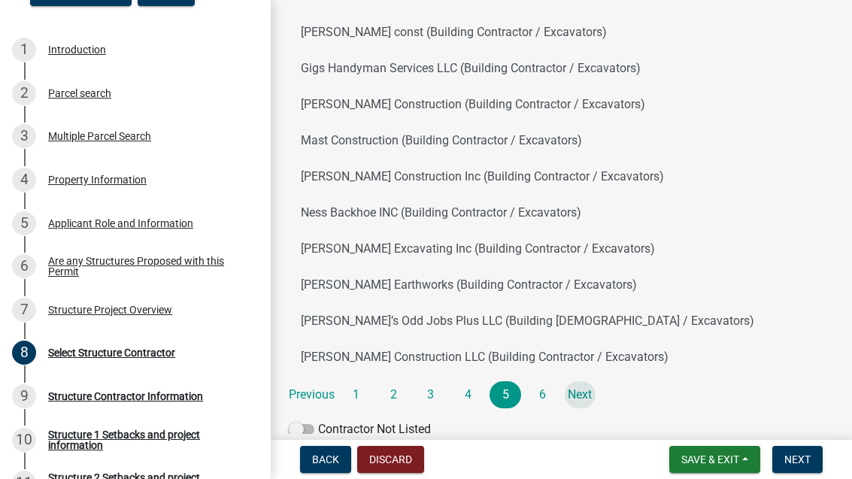
click at [586, 393] on link "Next" at bounding box center [581, 394] width 32 height 27
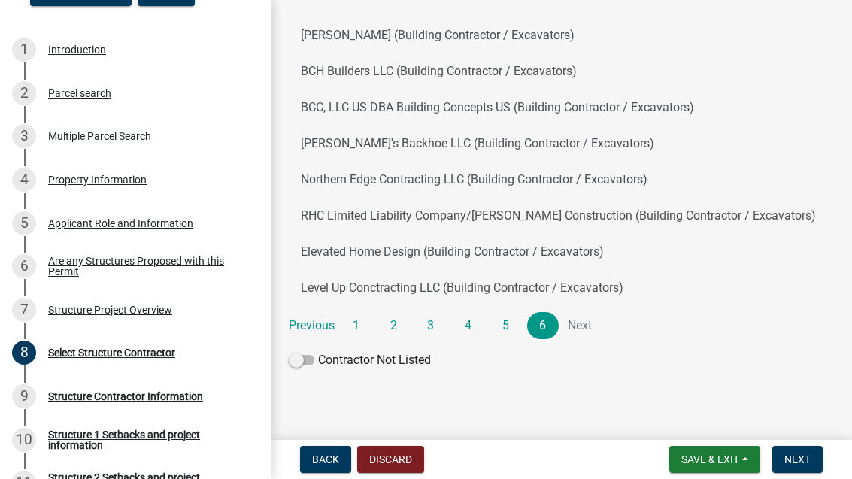
scroll to position [167, 0]
click at [510, 318] on link "5" at bounding box center [505, 325] width 32 height 27
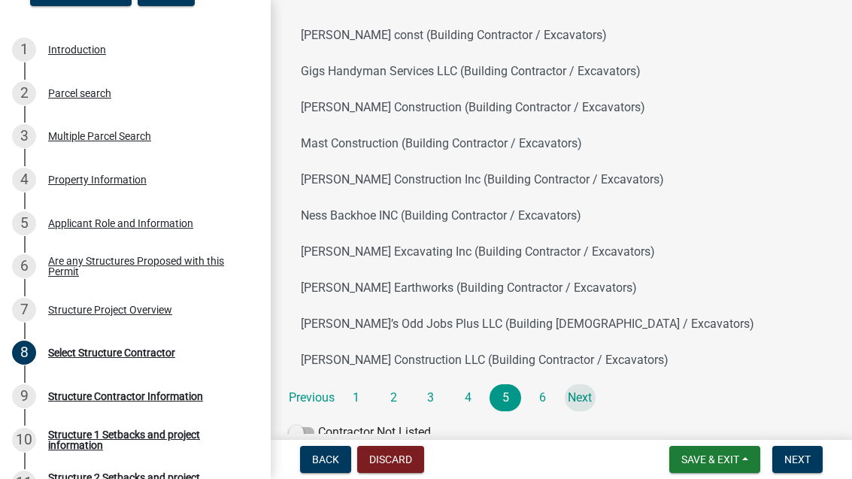
click at [577, 396] on link "Next" at bounding box center [581, 397] width 32 height 27
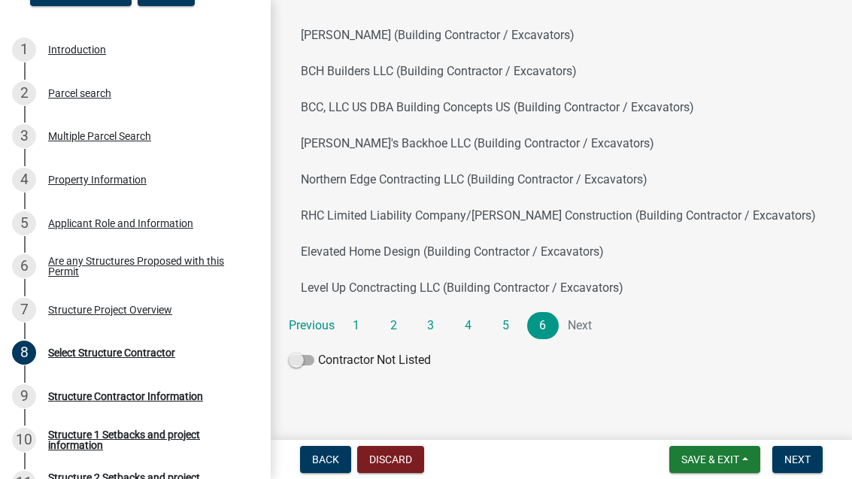
click at [301, 356] on span at bounding box center [302, 360] width 26 height 11
click at [318, 351] on input "Contractor Not Listed" at bounding box center [318, 351] width 0 height 0
click at [800, 462] on span "Next" at bounding box center [797, 459] width 26 height 12
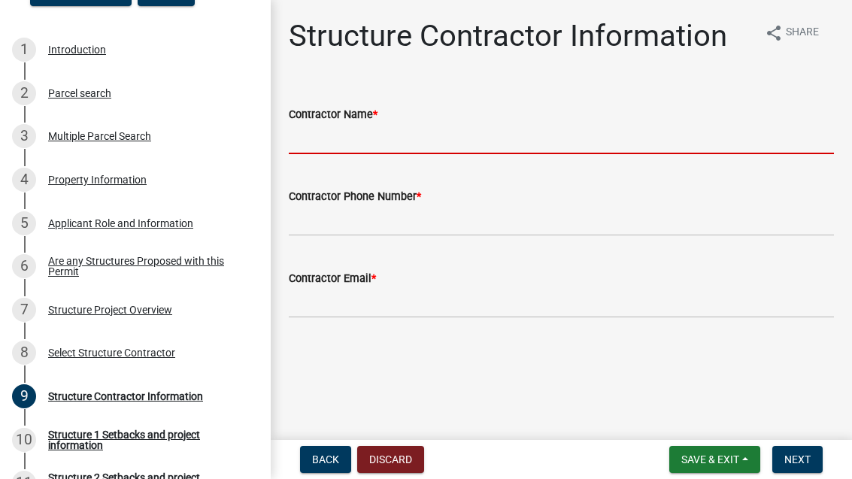
click at [549, 132] on input "Contractor Name *" at bounding box center [561, 138] width 545 height 31
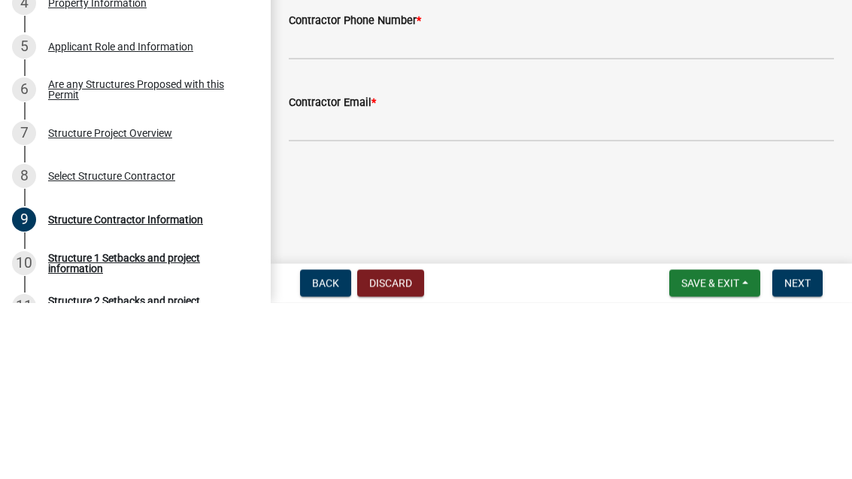
type input "[PERSON_NAME]"
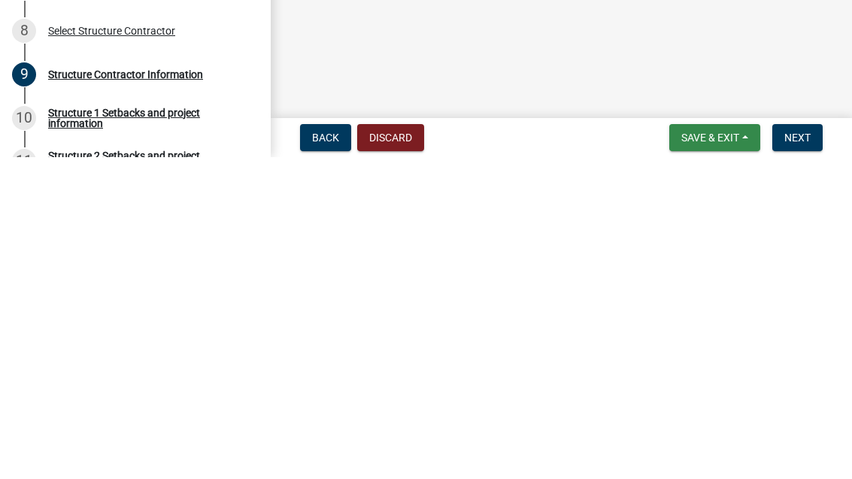
click at [714, 453] on span "Save & Exit" at bounding box center [710, 459] width 58 height 12
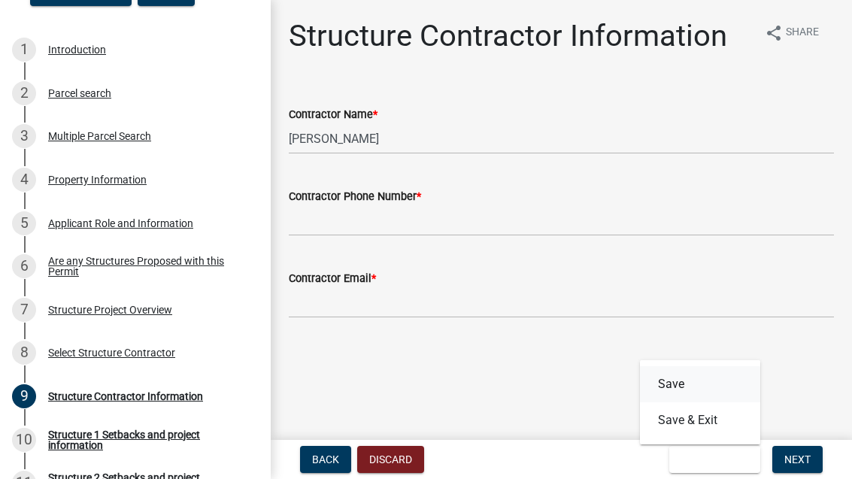
click at [676, 374] on button "Save" at bounding box center [700, 384] width 120 height 36
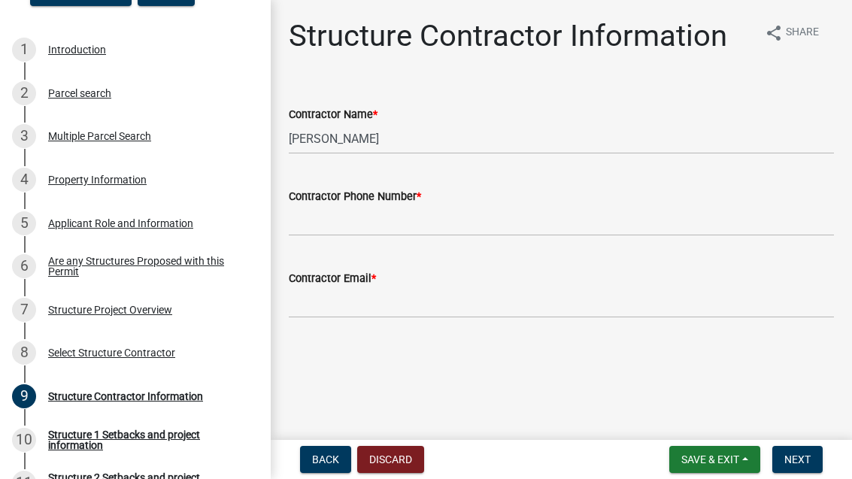
click at [732, 446] on button "Save & Exit" at bounding box center [714, 459] width 91 height 27
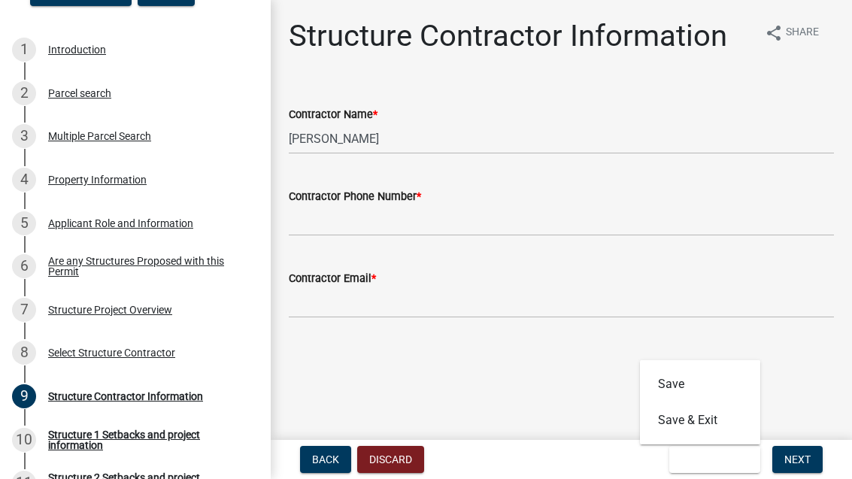
click at [709, 447] on button "Save & Exit" at bounding box center [714, 459] width 91 height 27
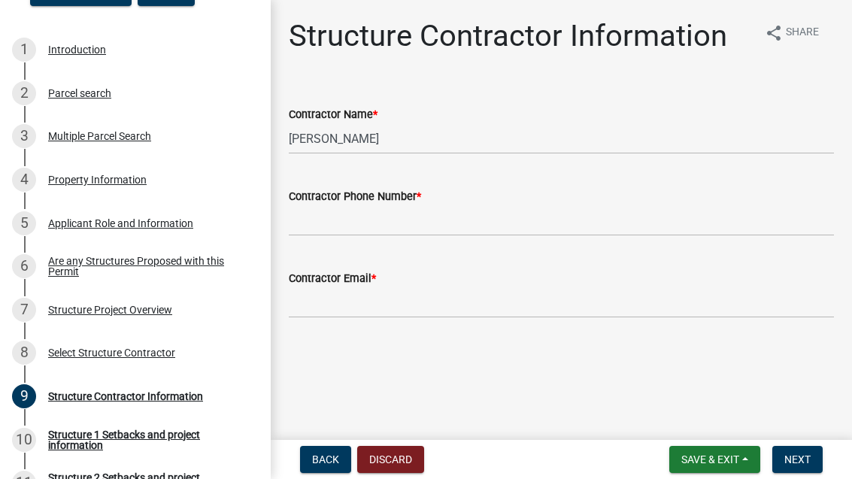
click at [714, 446] on button "Save & Exit" at bounding box center [714, 459] width 91 height 27
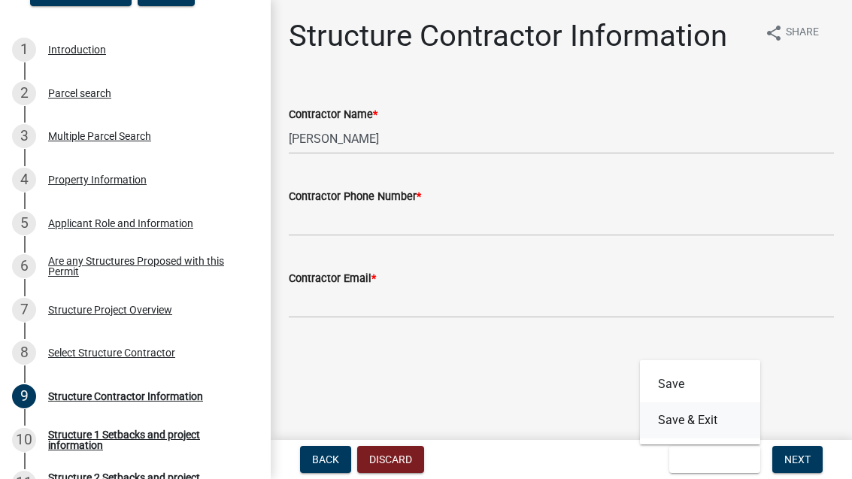
click at [708, 408] on button "Save & Exit" at bounding box center [700, 420] width 120 height 36
